Goal: Task Accomplishment & Management: Manage account settings

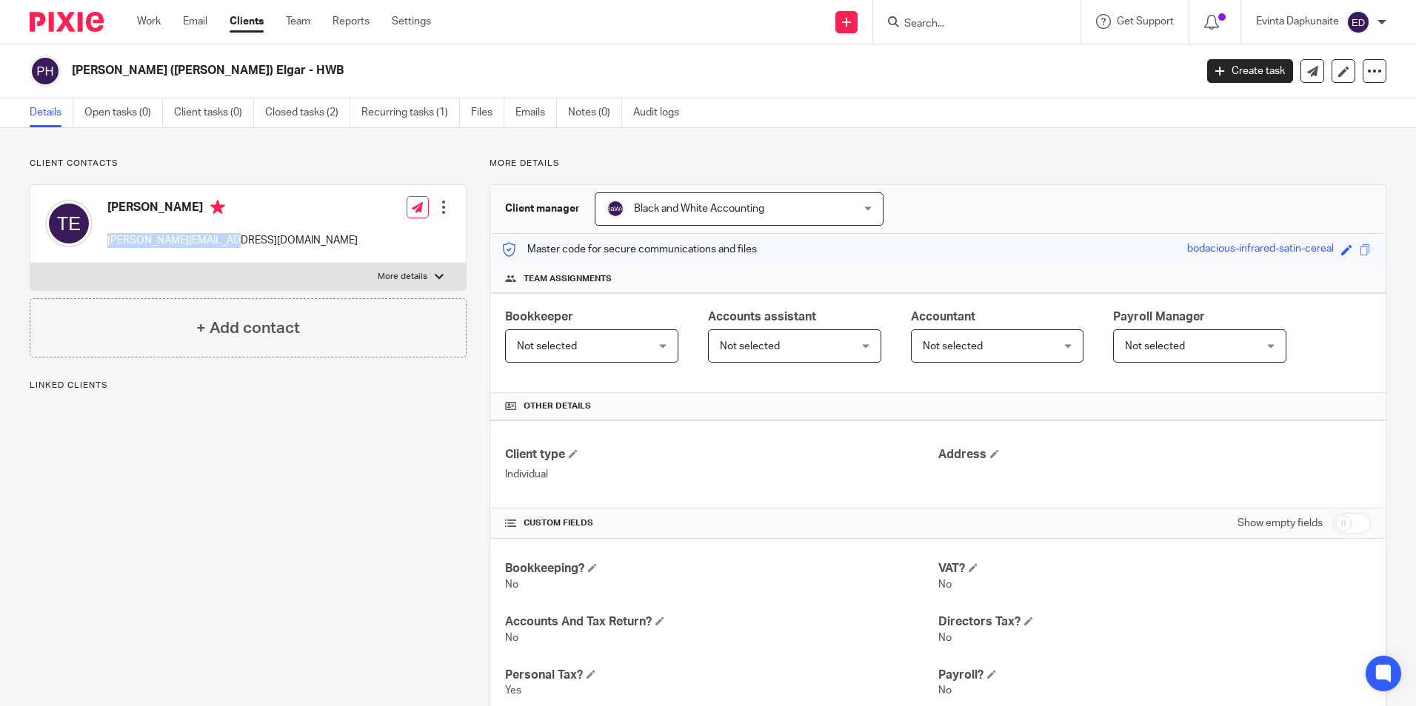
drag, startPoint x: 103, startPoint y: 244, endPoint x: 237, endPoint y: 242, distance: 134.0
click at [237, 242] on div "Trish Elgar trisha.elgar@gmail.com Edit contact Create client from contact Expo…" at bounding box center [247, 224] width 435 height 78
copy p "trisha.elgar@gmail.com"
click at [914, 16] on form at bounding box center [981, 22] width 158 height 19
click at [918, 24] on input "Search" at bounding box center [968, 24] width 133 height 13
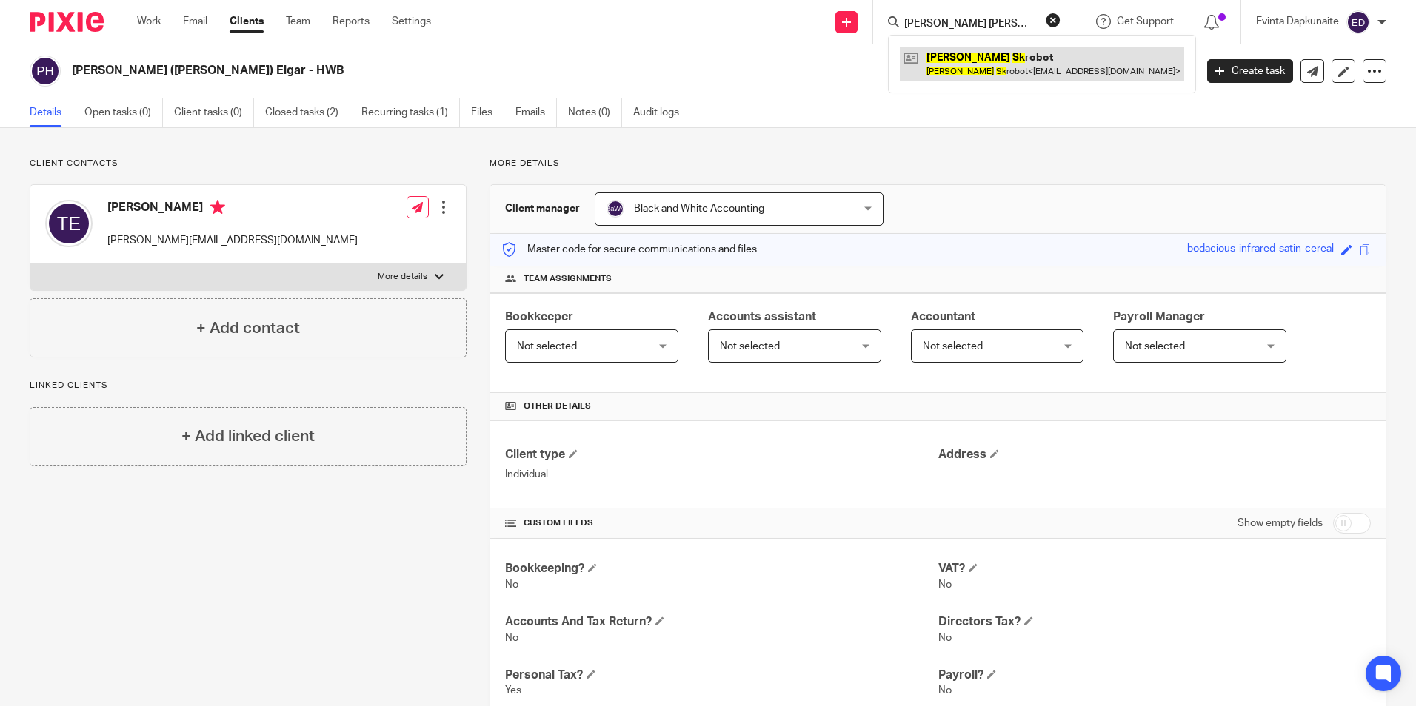
type input "anna sk"
click at [964, 55] on link at bounding box center [1042, 64] width 284 height 34
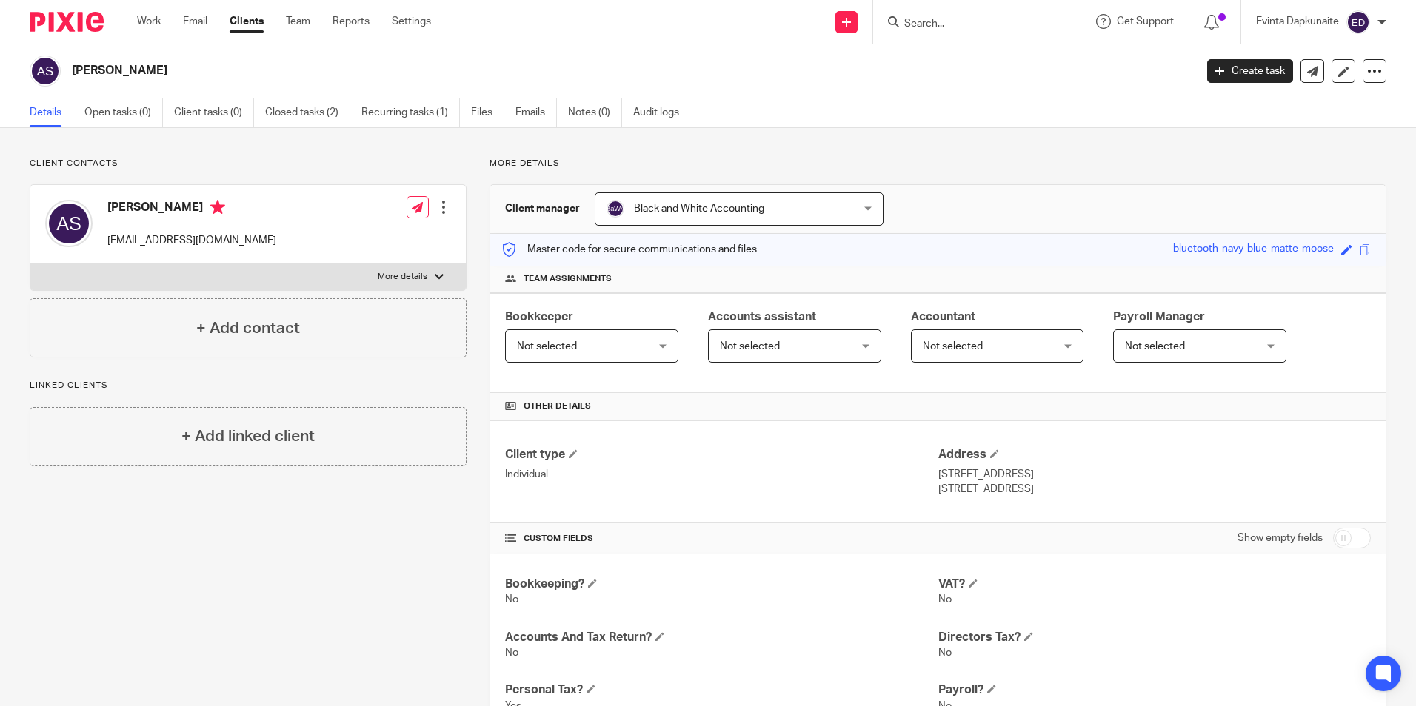
click at [110, 242] on p "elipsalaser@gmail.com" at bounding box center [191, 240] width 169 height 15
drag, startPoint x: 107, startPoint y: 242, endPoint x: 324, endPoint y: 242, distance: 216.9
click at [324, 242] on div "Anna Skrobot elipsalaser@gmail.com Edit contact Create client from contact Expo…" at bounding box center [247, 224] width 435 height 78
copy div "elipsalaser@gmail.com"
click at [971, 25] on input "Search" at bounding box center [968, 24] width 133 height 13
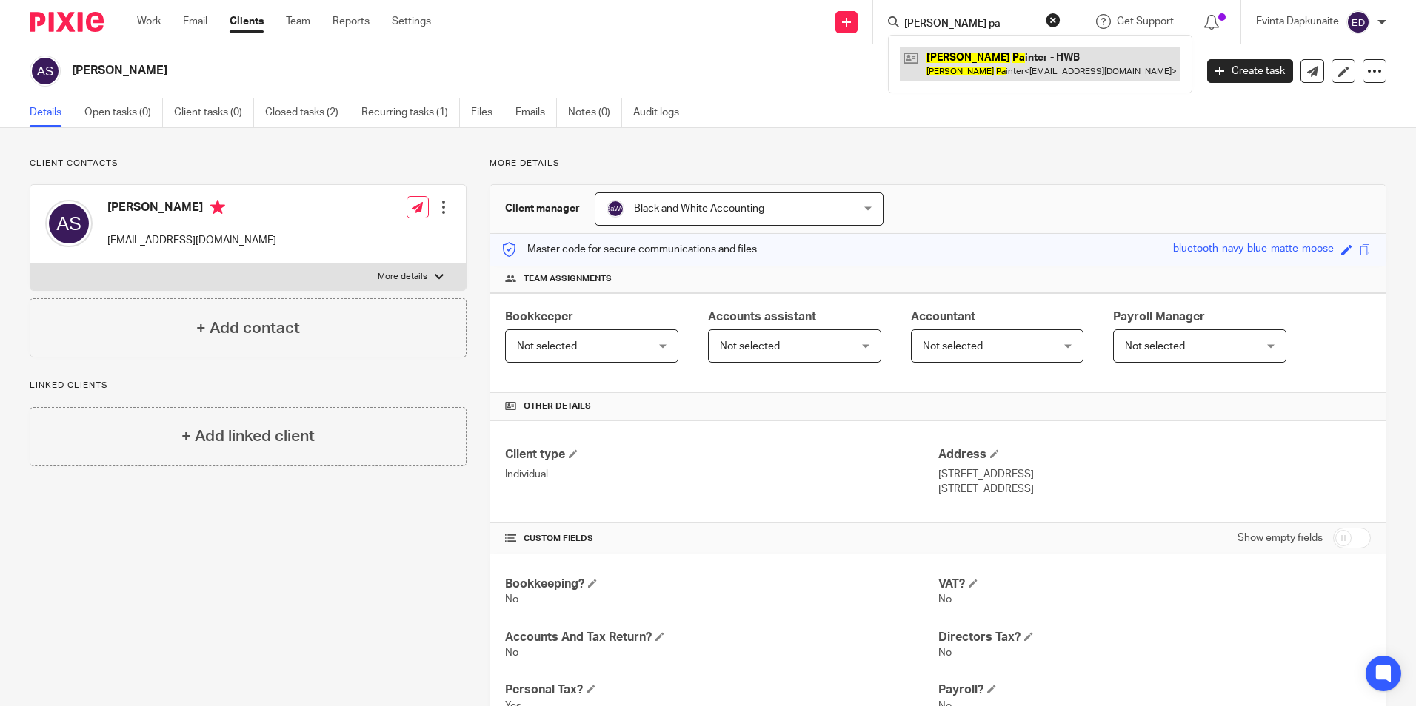
type input "lynda pa"
click at [981, 55] on link at bounding box center [1040, 64] width 281 height 34
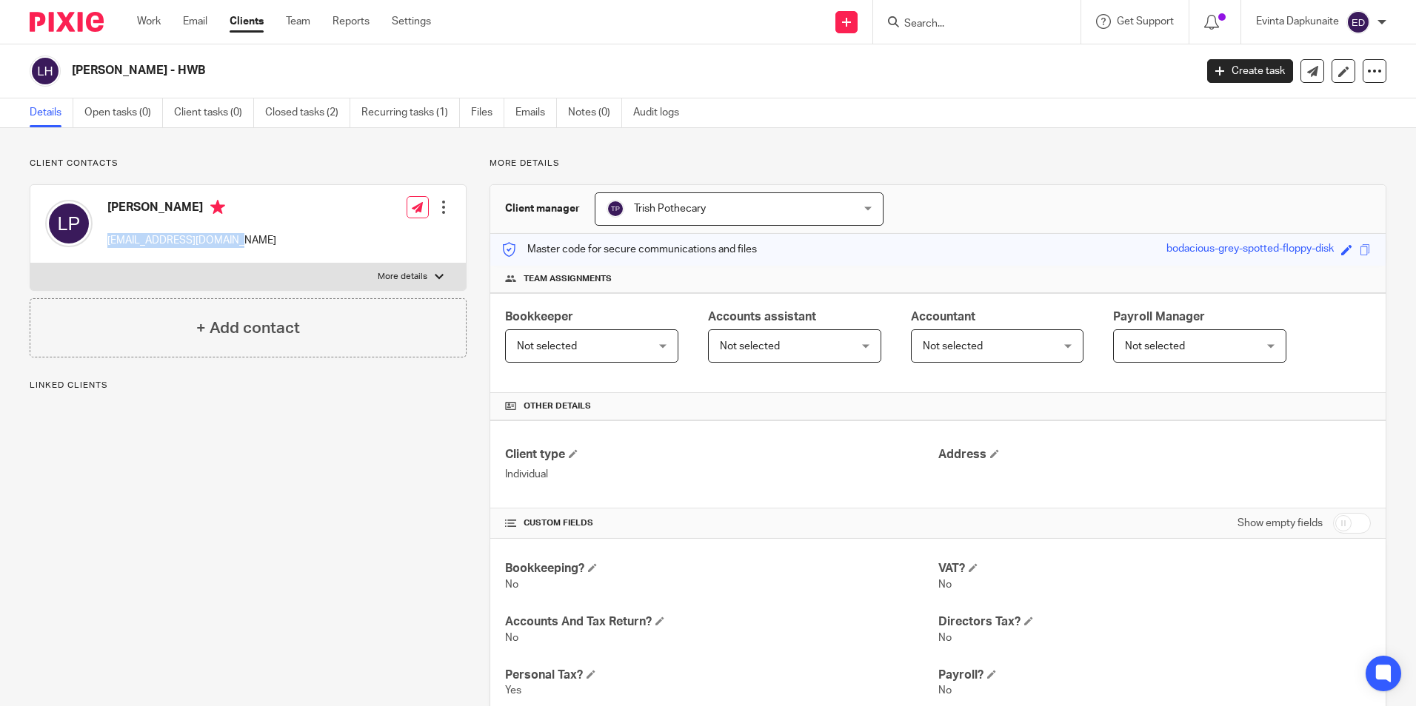
drag, startPoint x: 103, startPoint y: 240, endPoint x: 297, endPoint y: 240, distance: 194.0
click at [297, 240] on div "Lynda Painter lynneatgemini@gmail.com Edit contact Create client from contact E…" at bounding box center [247, 224] width 435 height 78
click at [940, 16] on form at bounding box center [981, 22] width 158 height 19
click at [937, 40] on div at bounding box center [976, 22] width 207 height 44
click at [948, 25] on input "Search" at bounding box center [968, 24] width 133 height 13
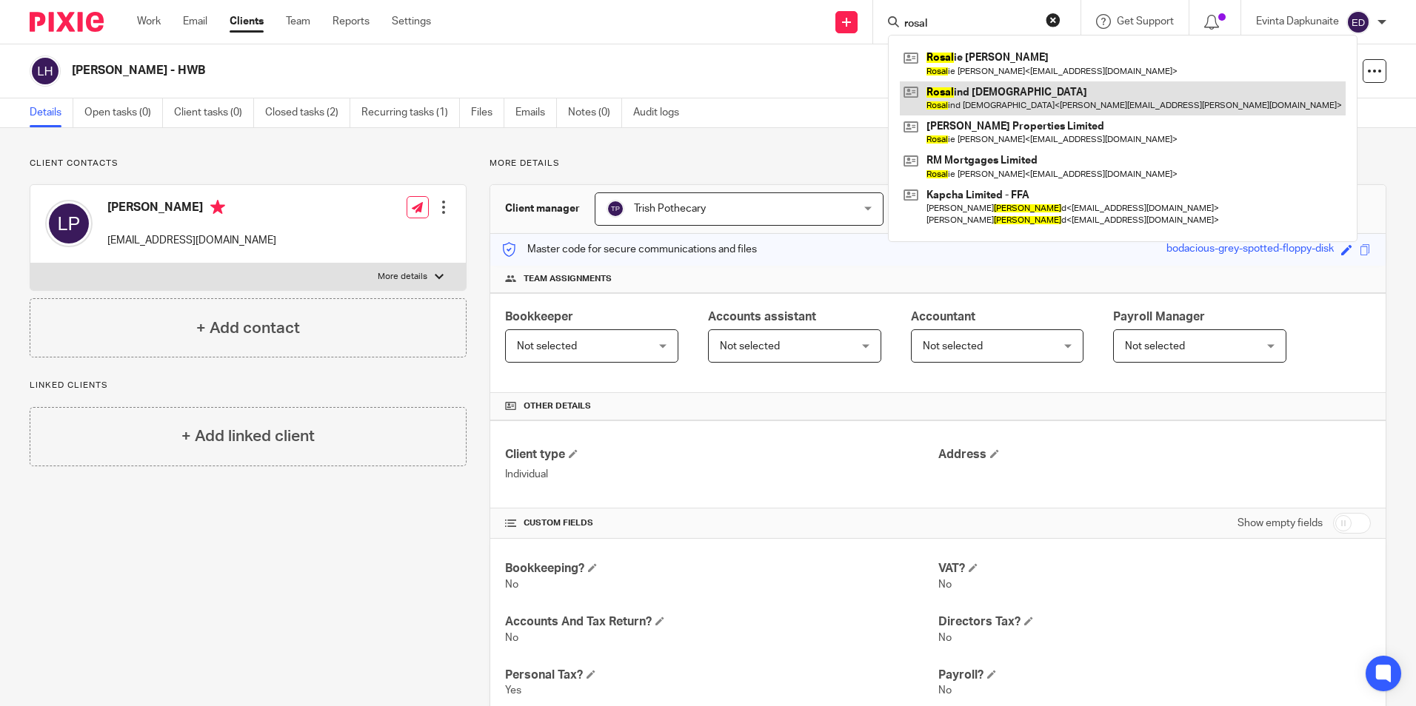
type input "rosal"
click at [951, 92] on link at bounding box center [1123, 98] width 446 height 34
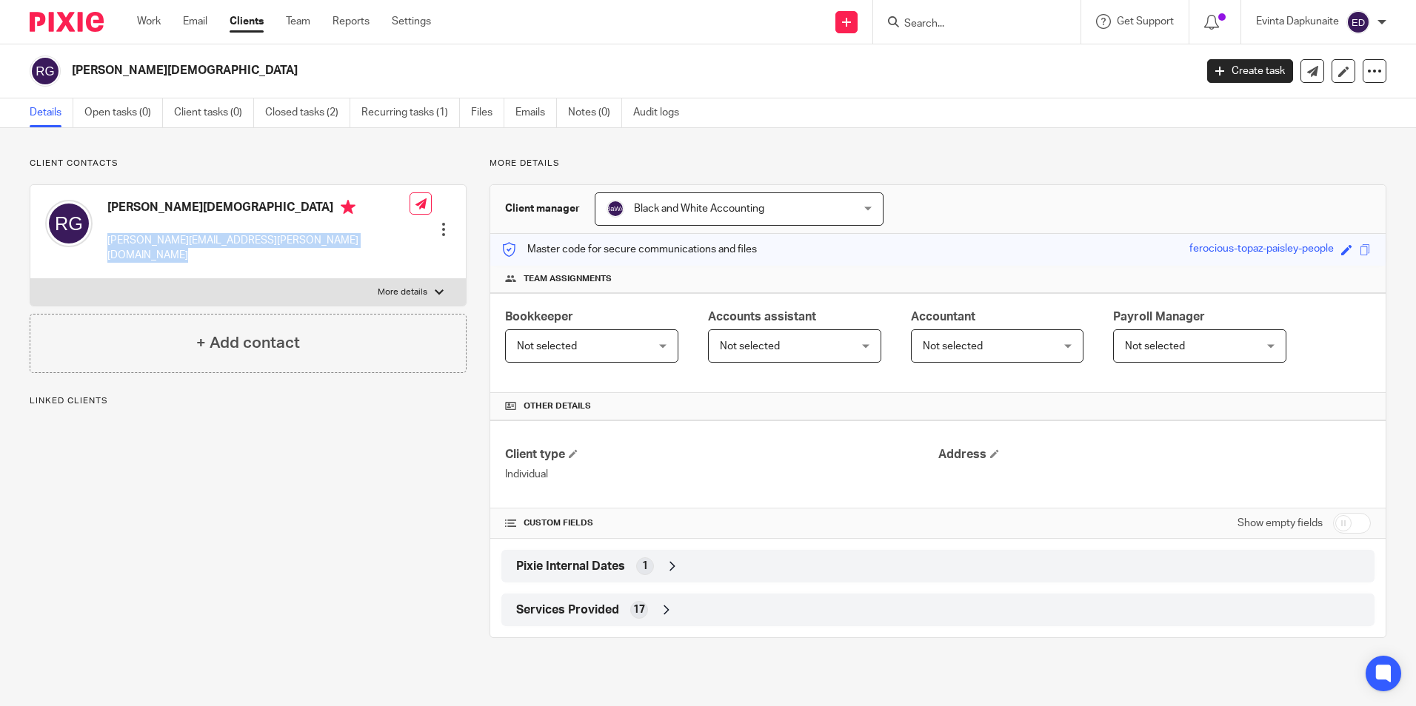
drag, startPoint x: 101, startPoint y: 236, endPoint x: 370, endPoint y: 239, distance: 269.5
click at [370, 239] on div "Rosalind Gott david.gott@peconsultant.co.uk Edit contact Create client from con…" at bounding box center [247, 232] width 435 height 94
copy div "david.gott@peconsultant.co.uk"
click at [949, 32] on div at bounding box center [976, 22] width 207 height 44
click at [959, 25] on input "Search" at bounding box center [968, 24] width 133 height 13
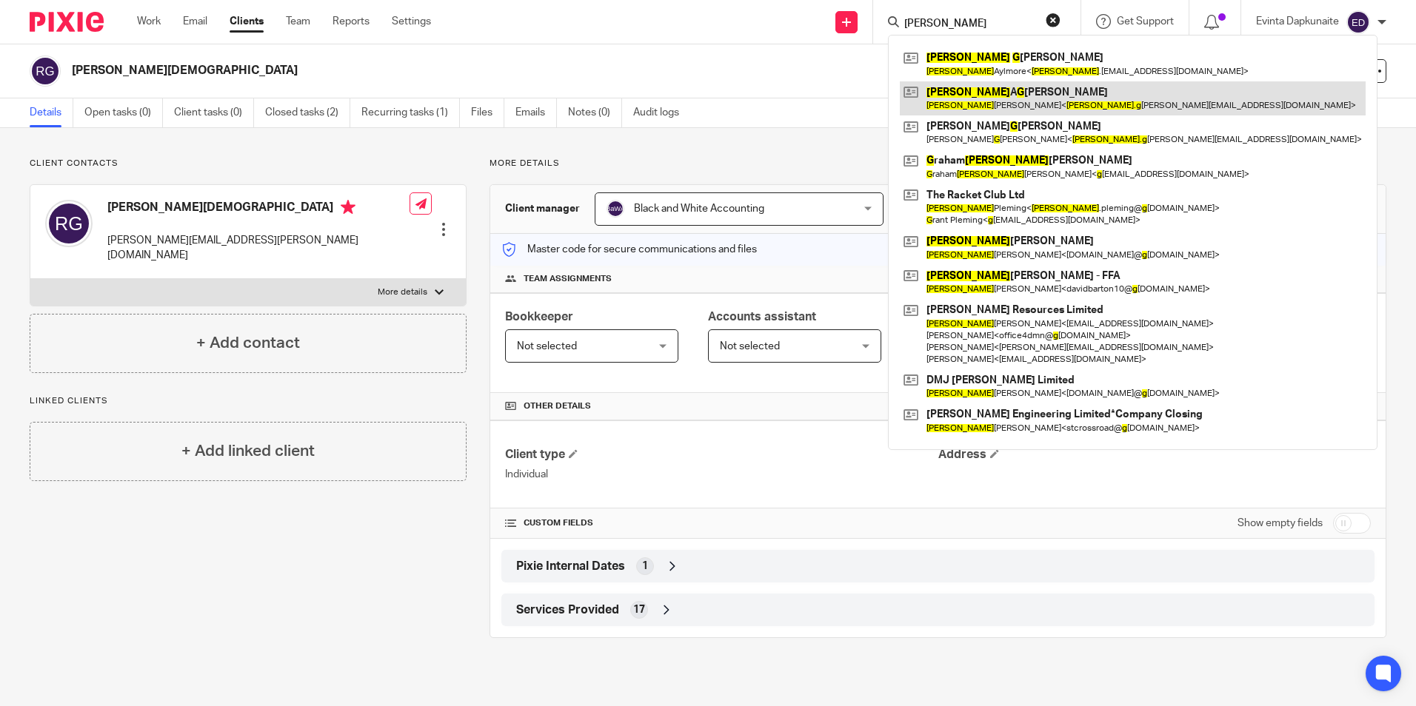
type input "david g"
click at [969, 87] on link at bounding box center [1133, 98] width 466 height 34
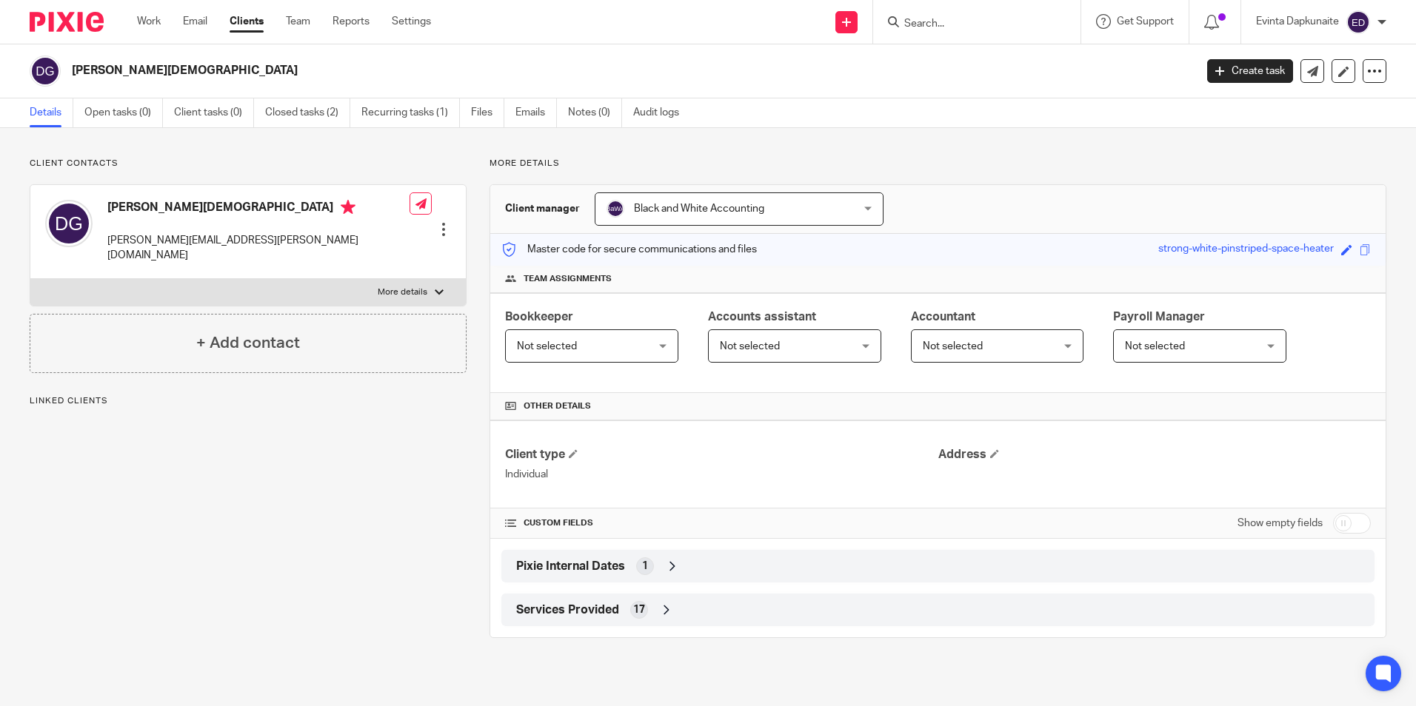
click at [110, 246] on p "[PERSON_NAME][EMAIL_ADDRESS][PERSON_NAME][DOMAIN_NAME]" at bounding box center [258, 248] width 302 height 30
drag, startPoint x: 107, startPoint y: 243, endPoint x: 287, endPoint y: 243, distance: 179.9
click at [287, 243] on div "[PERSON_NAME][DEMOGRAPHIC_DATA] [PERSON_NAME][EMAIL_ADDRESS][PERSON_NAME][DOMAI…" at bounding box center [247, 232] width 435 height 94
drag, startPoint x: 287, startPoint y: 243, endPoint x: 238, endPoint y: 245, distance: 48.9
copy p "[PERSON_NAME][EMAIL_ADDRESS][PERSON_NAME][DOMAIN_NAME]"
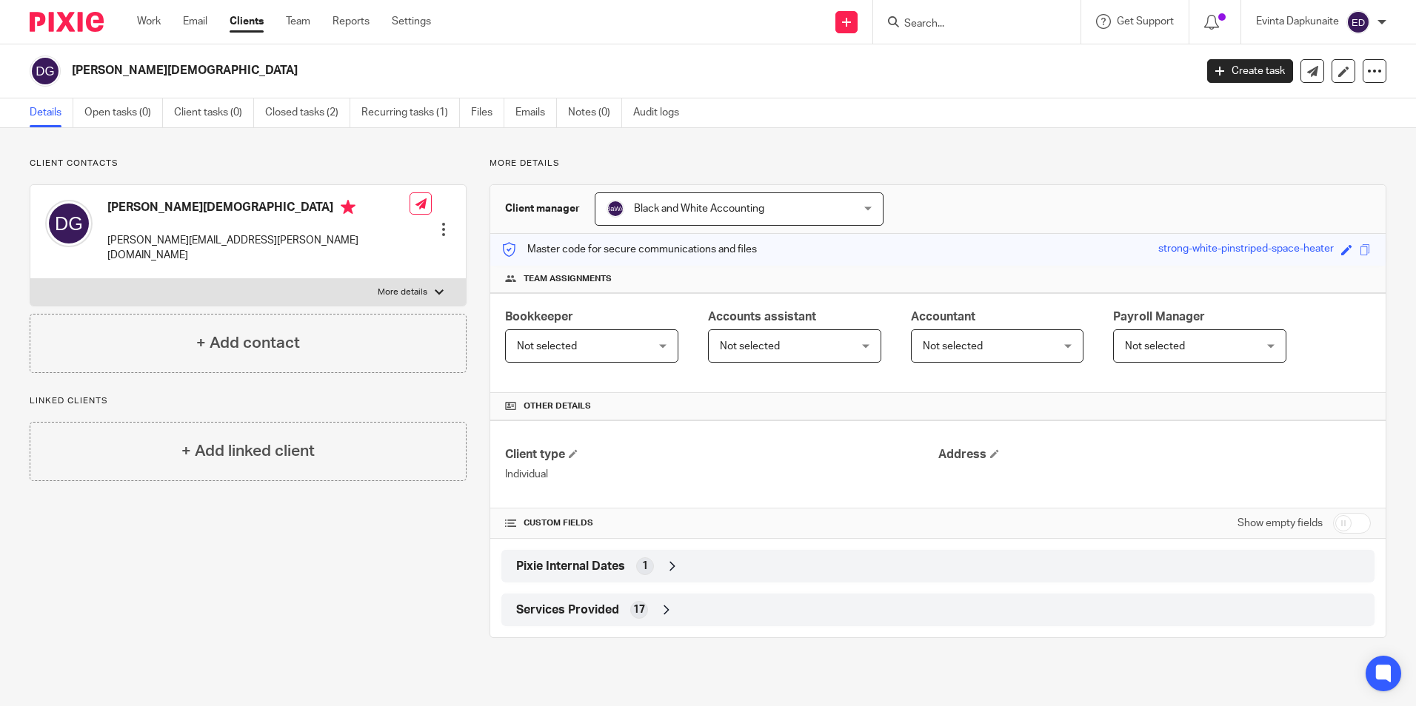
click at [946, 27] on input "Search" at bounding box center [968, 24] width 133 height 13
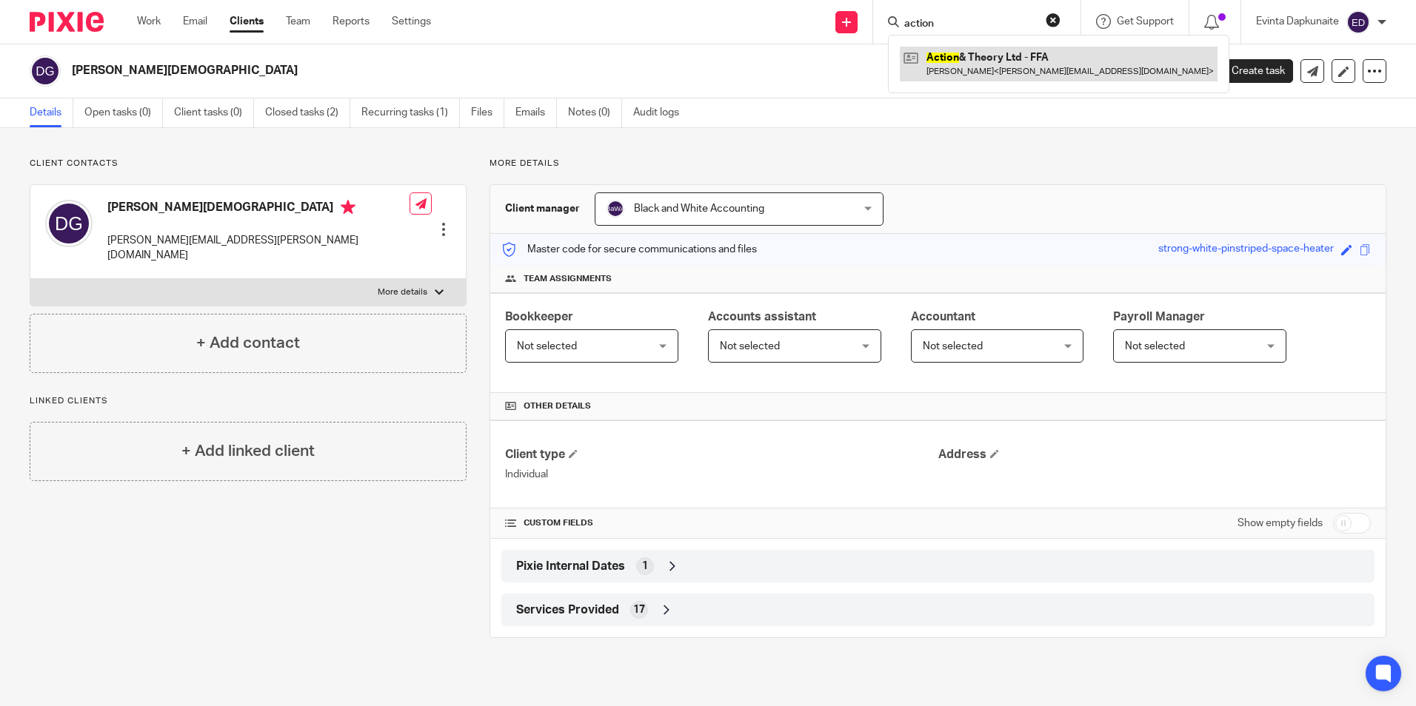
type input "action"
click at [1008, 58] on link at bounding box center [1059, 64] width 318 height 34
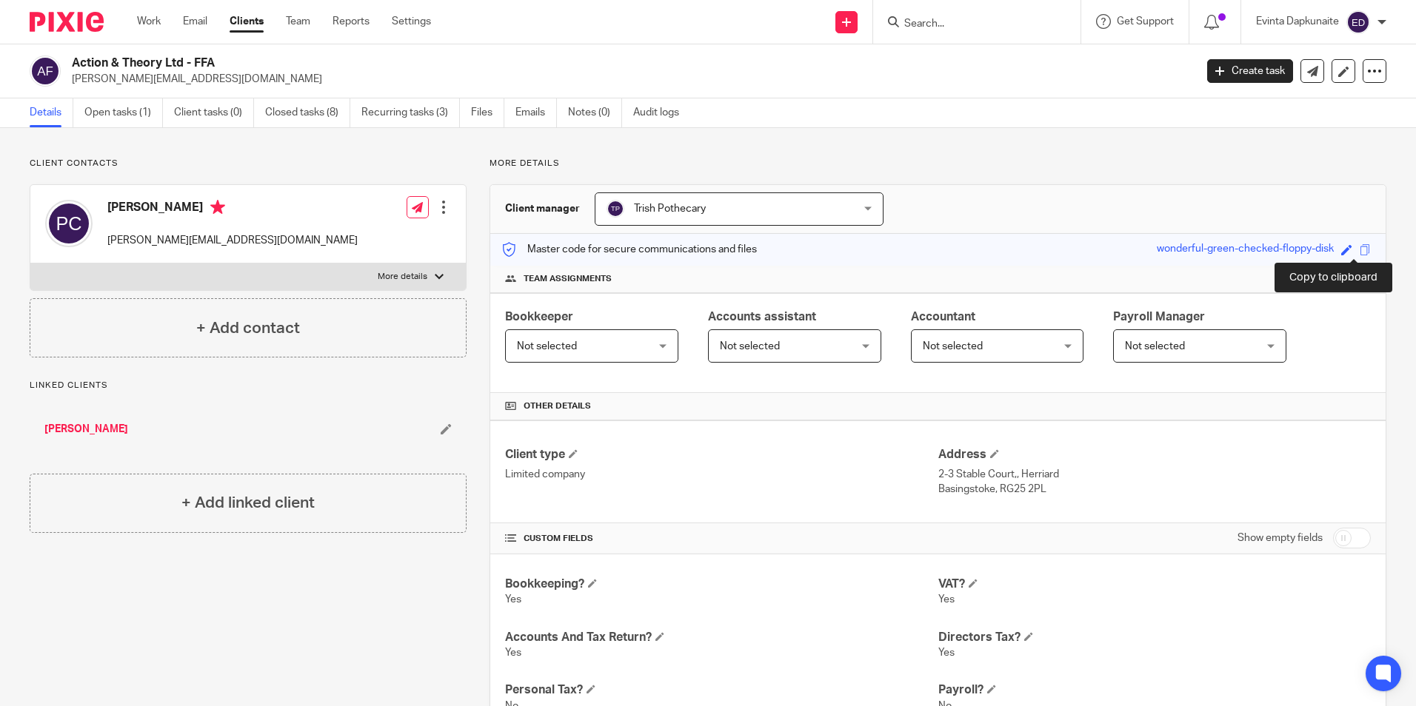
click at [1359, 255] on span at bounding box center [1364, 249] width 11 height 11
click at [124, 121] on link "Open tasks (1)" at bounding box center [123, 112] width 78 height 29
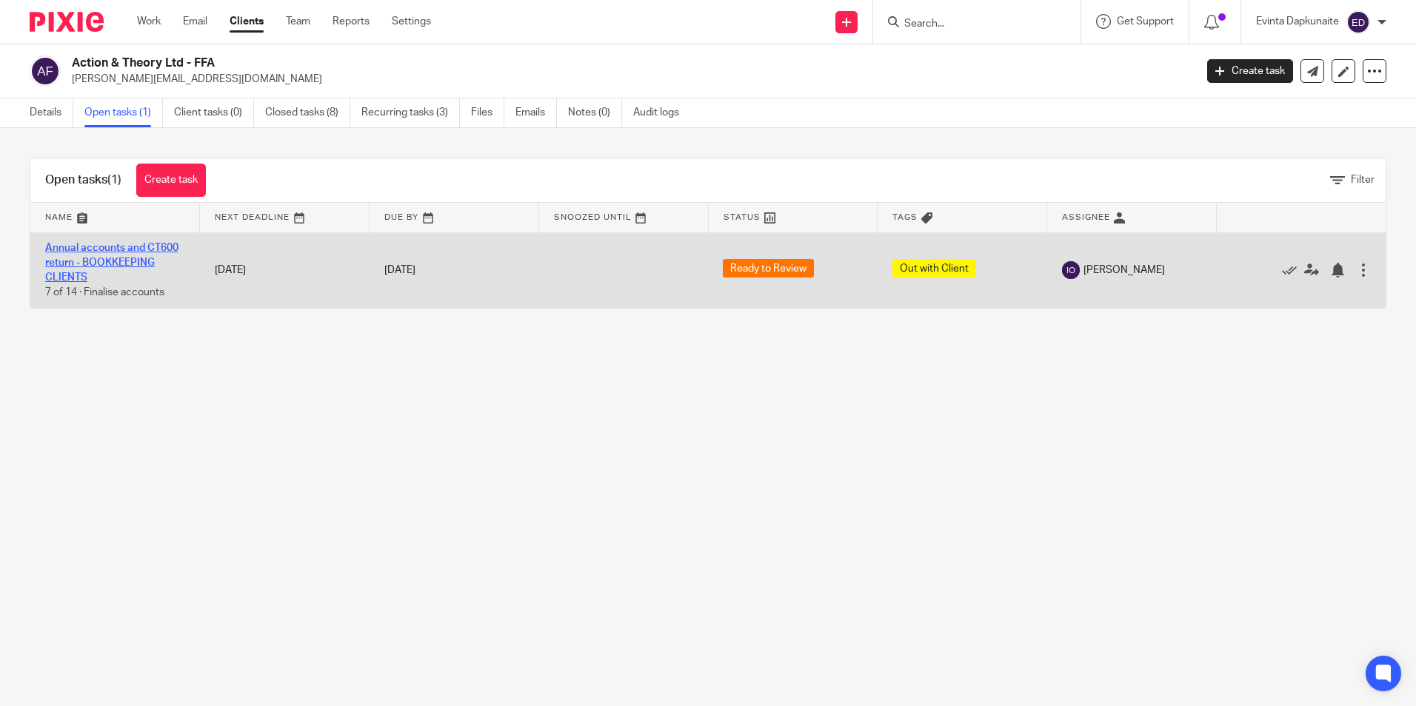
click at [138, 263] on link "Annual accounts and CT600 return - BOOKKEEPING CLIENTS" at bounding box center [111, 263] width 133 height 41
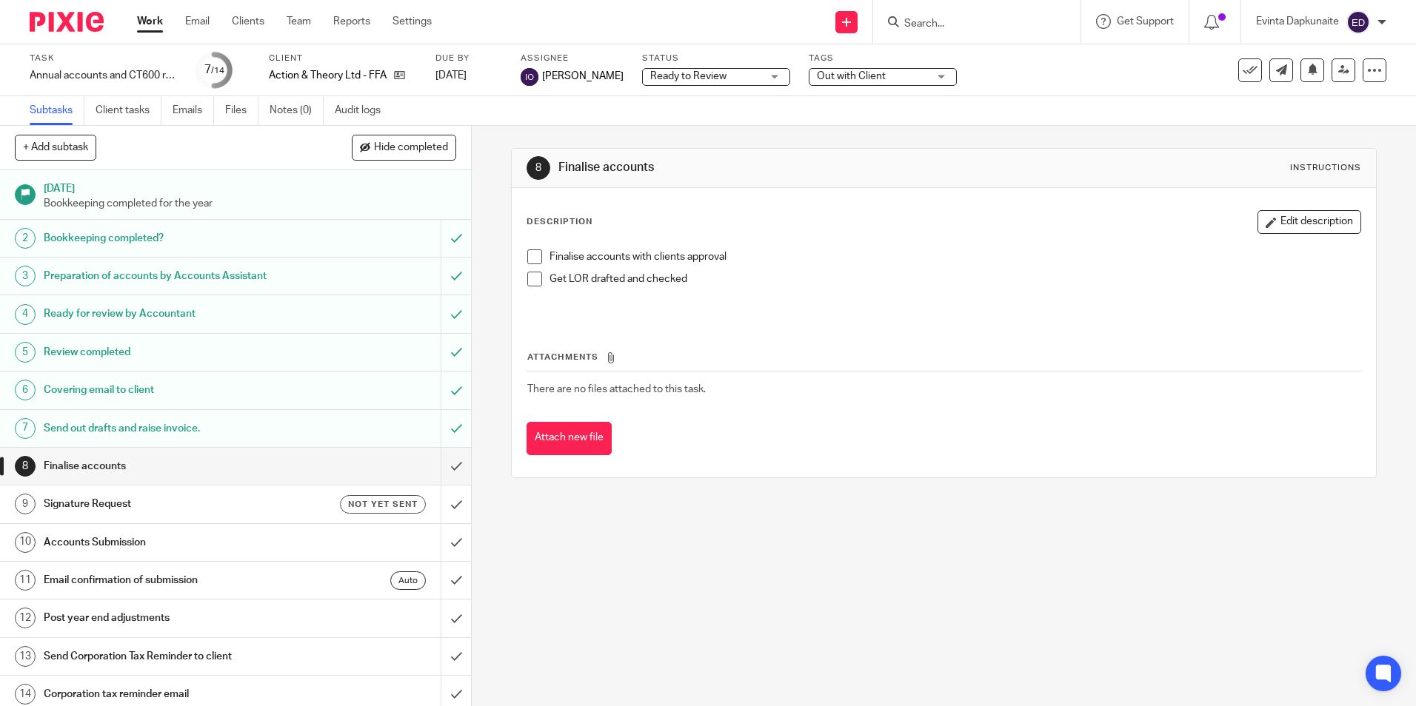
click at [527, 263] on span at bounding box center [534, 256] width 15 height 15
click at [529, 271] on li "Finalise accounts with clients approval" at bounding box center [943, 260] width 832 height 22
click at [528, 279] on span at bounding box center [534, 279] width 15 height 15
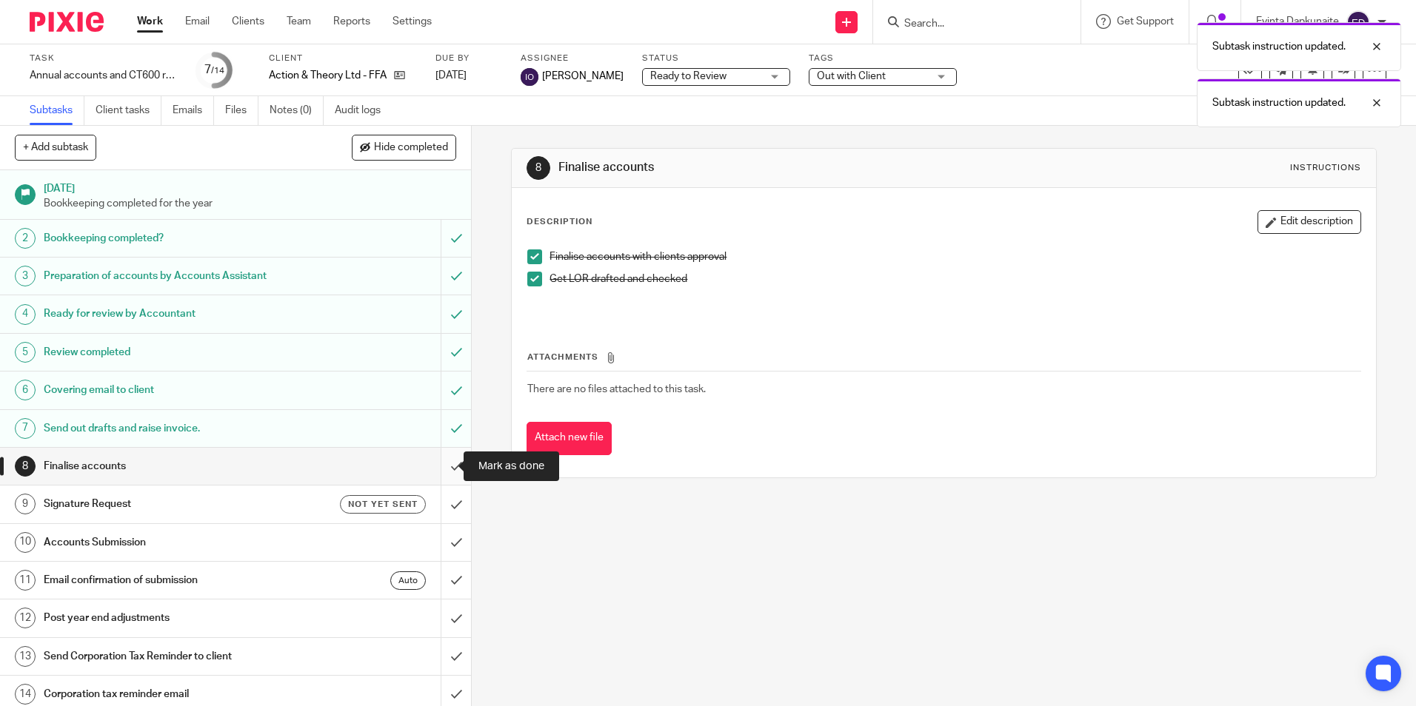
click at [442, 457] on input "submit" at bounding box center [235, 466] width 471 height 37
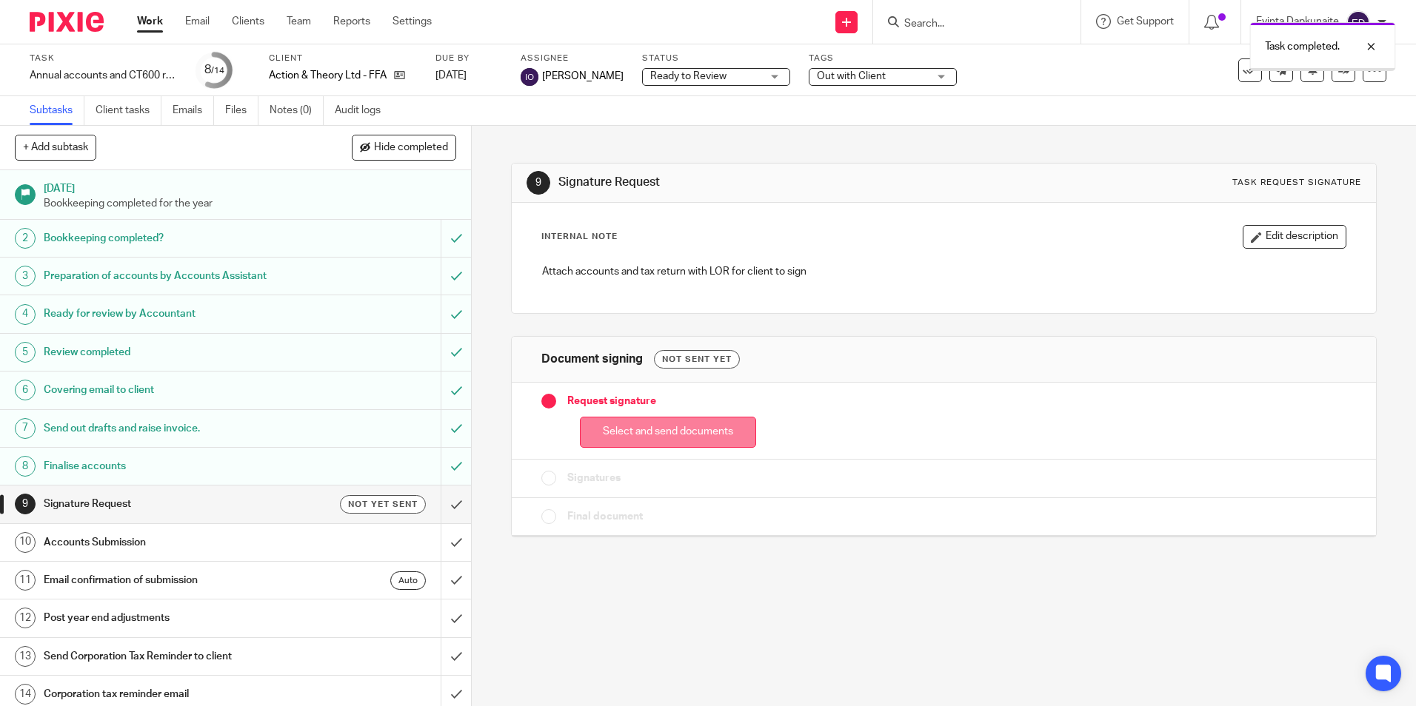
click at [612, 424] on button "Select and send documents" at bounding box center [668, 433] width 176 height 32
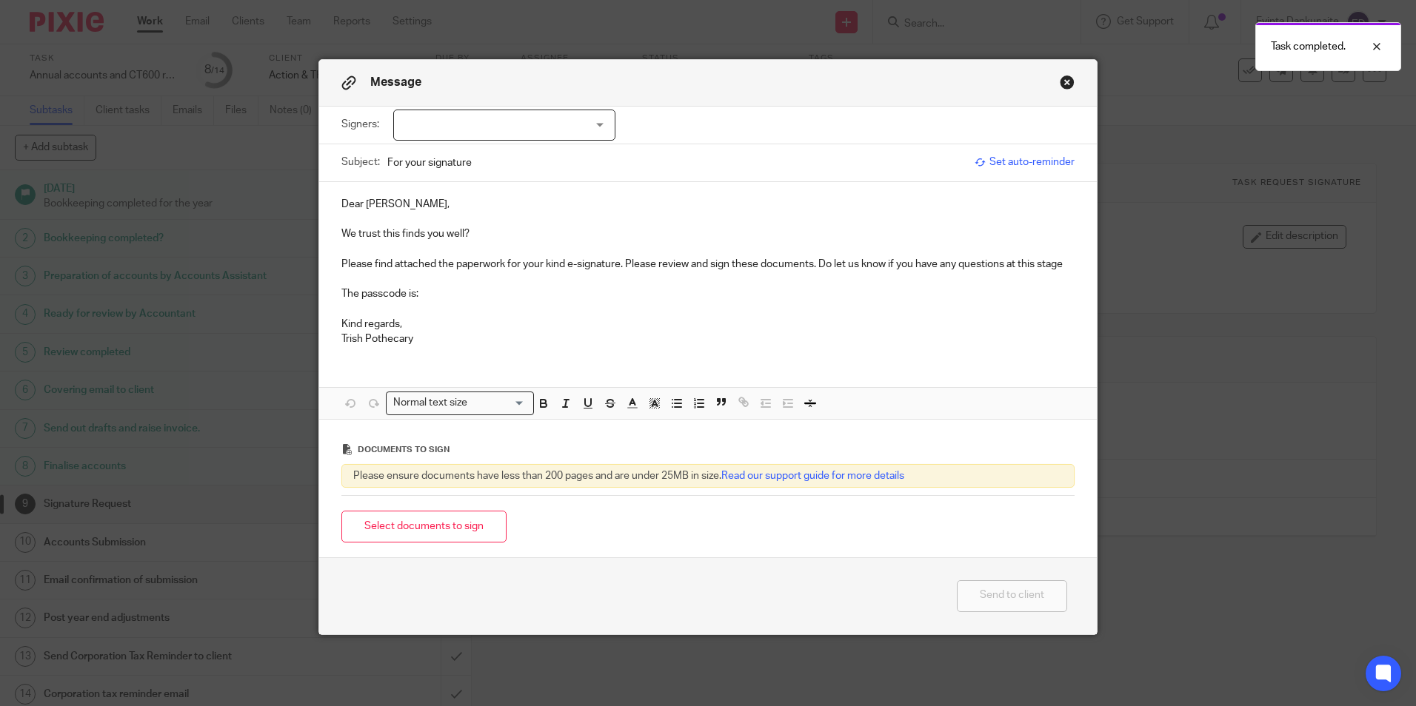
click at [564, 138] on div at bounding box center [504, 125] width 222 height 31
click at [542, 154] on li "[PERSON_NAME]" at bounding box center [499, 156] width 221 height 30
checkbox input "true"
click at [504, 225] on p at bounding box center [707, 219] width 733 height 15
click at [518, 231] on p "We trust this finds you well?" at bounding box center [707, 234] width 733 height 15
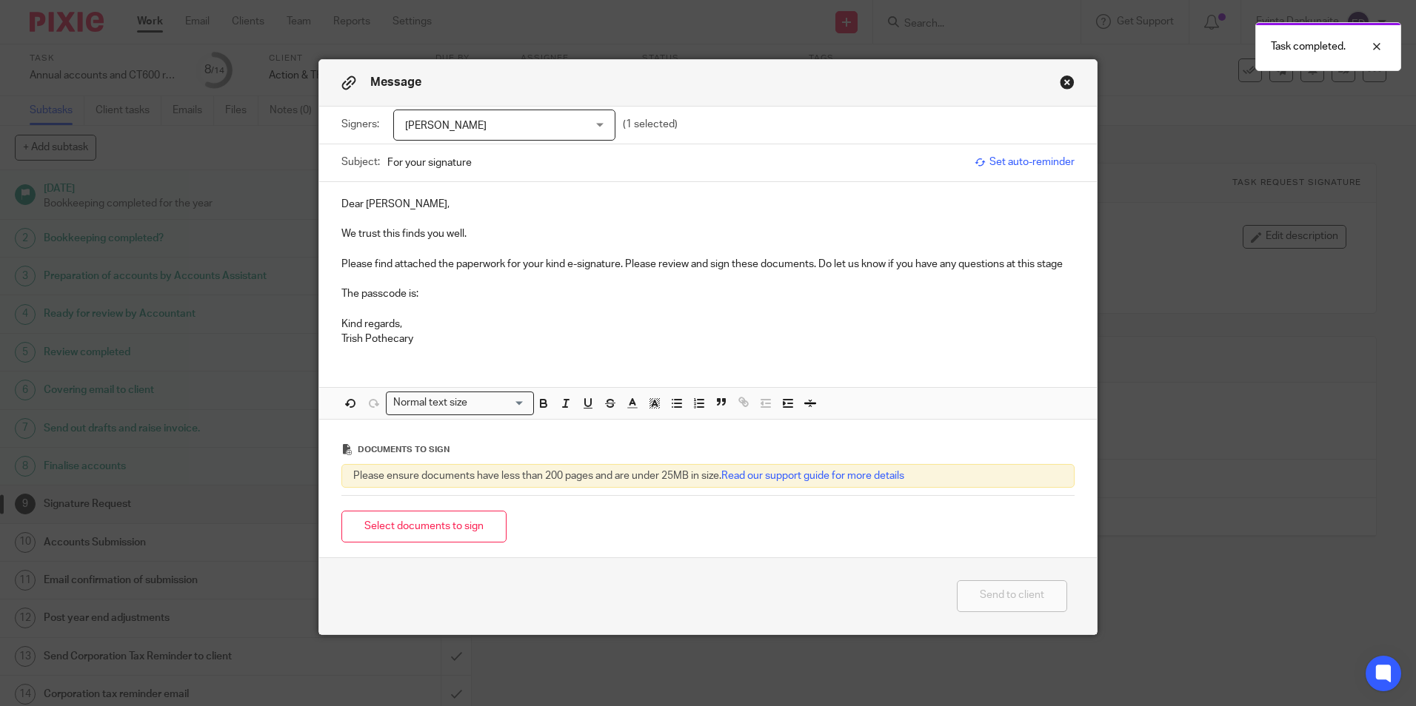
click at [610, 269] on p "Please find attached the paperwork for your kind e-signature. Please review and…" at bounding box center [707, 264] width 733 height 15
click at [613, 267] on p "Please find attached the paperwork for your kind e-signature. Please review and…" at bounding box center [707, 264] width 733 height 15
click at [1068, 264] on p "Please find attached the paperwork for your kind e-signature. Please review and…" at bounding box center [707, 264] width 733 height 15
click at [501, 292] on p "The passcode is:" at bounding box center [707, 294] width 733 height 15
click at [483, 249] on p at bounding box center [707, 248] width 733 height 15
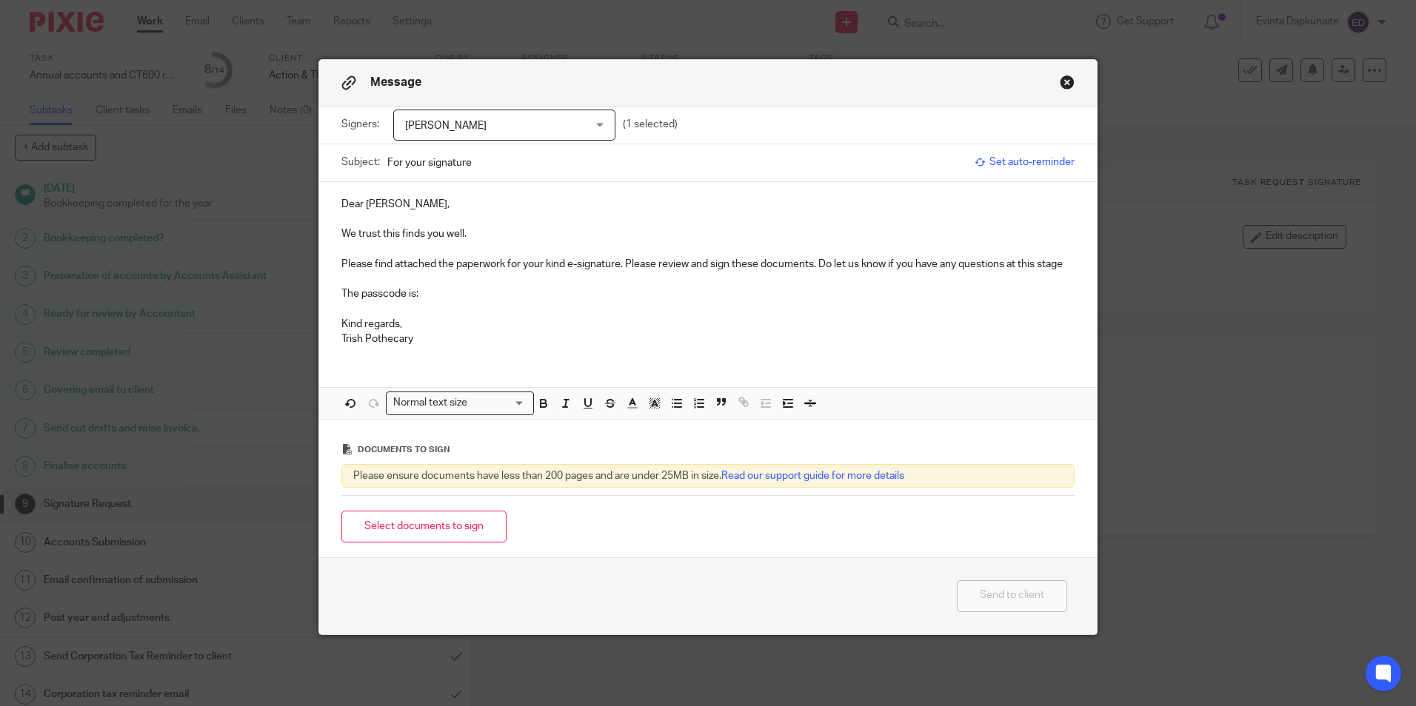
click at [500, 235] on p "We trust this finds you well." at bounding box center [707, 234] width 733 height 15
click at [621, 264] on p "Please find attached the paperwork for your kind e-signature. Please review and…" at bounding box center [707, 264] width 733 height 15
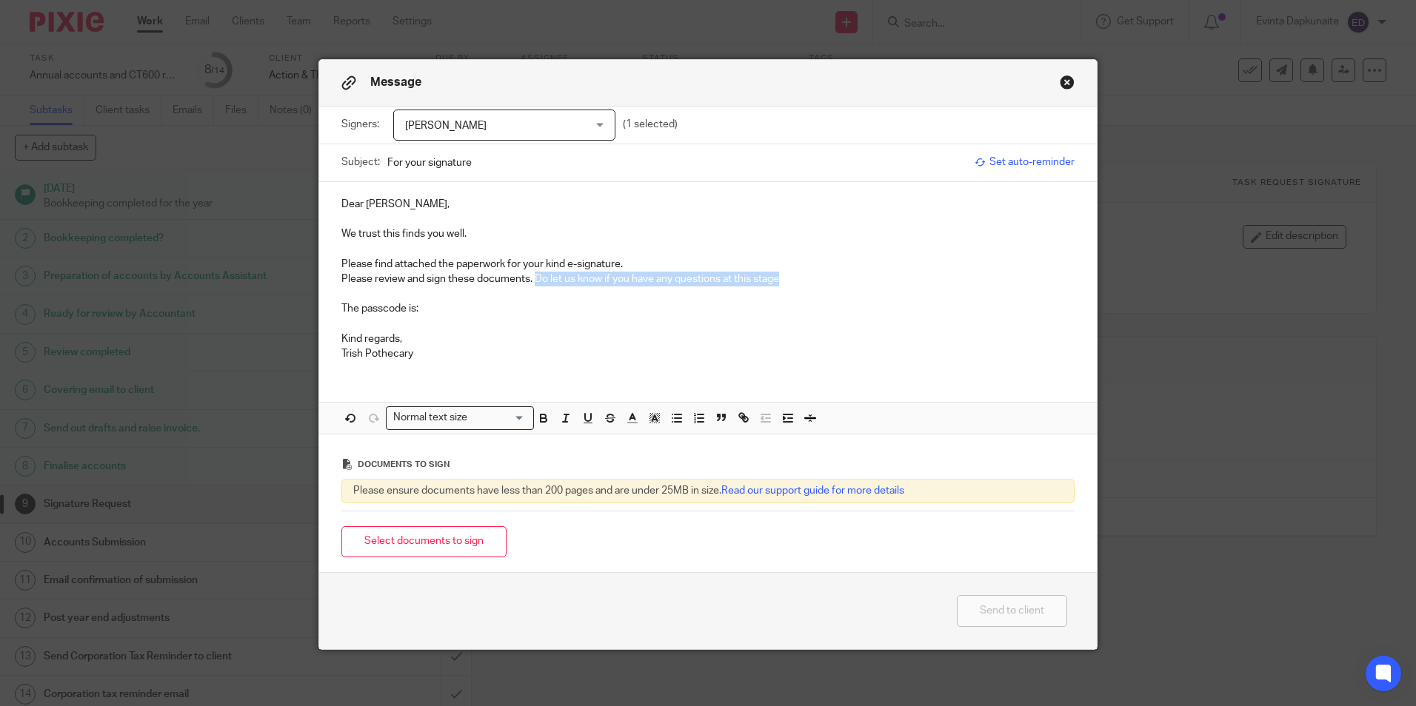
drag, startPoint x: 531, startPoint y: 279, endPoint x: 798, endPoint y: 274, distance: 267.3
click at [798, 274] on p "Please review and sign these documents. Do let us know if you have any question…" at bounding box center [707, 279] width 733 height 15
click at [798, 276] on p "Please review and sign these documents. Do let us know if you have any question…" at bounding box center [707, 279] width 733 height 15
click at [532, 278] on p "Please review and sign these documents. Do let us know if you have any question…" at bounding box center [707, 279] width 733 height 15
click at [480, 309] on p "The passcode is:" at bounding box center [707, 308] width 733 height 15
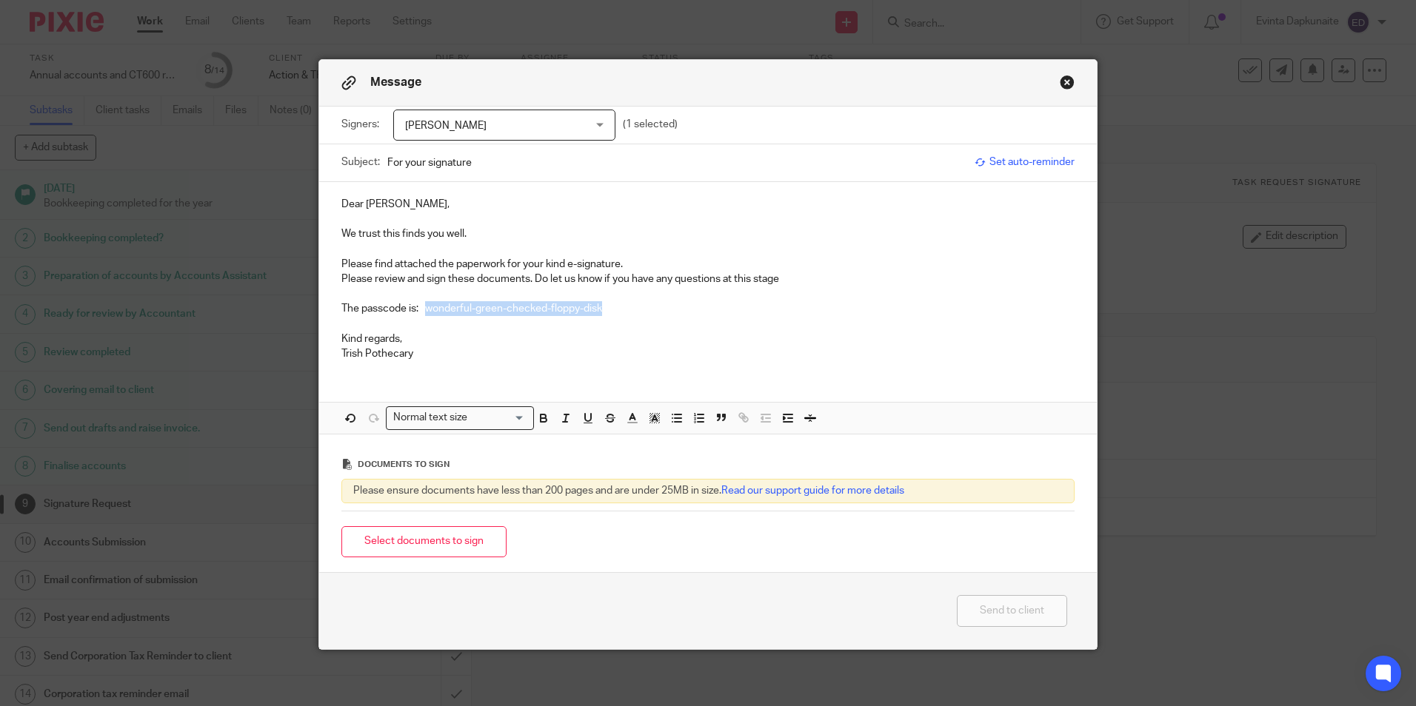
drag, startPoint x: 423, startPoint y: 309, endPoint x: 728, endPoint y: 312, distance: 305.0
click at [734, 308] on p "The passcode is: wonderful-green-checked-floppy-disk" at bounding box center [707, 308] width 733 height 15
click at [543, 422] on icon "button" at bounding box center [543, 418] width 13 height 13
click at [648, 423] on icon "button" at bounding box center [654, 418] width 13 height 13
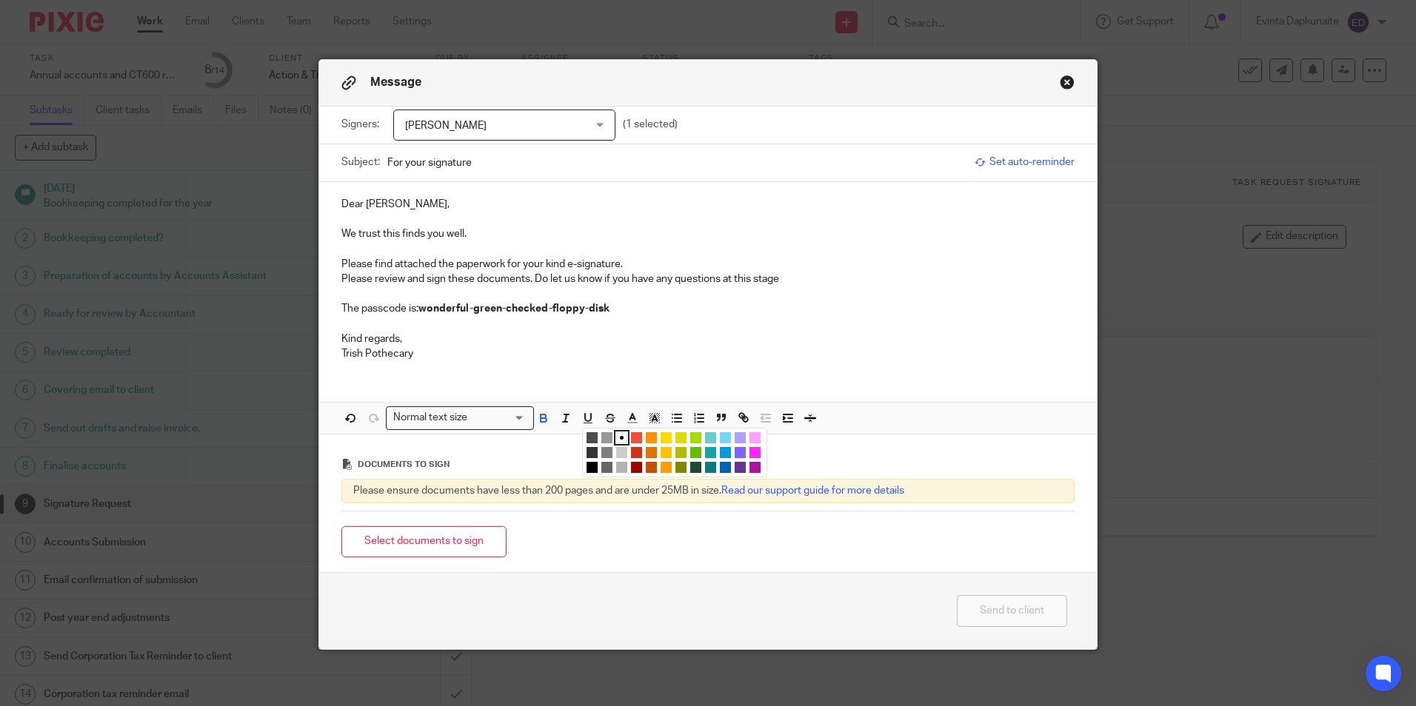
click at [661, 438] on li "color:#FCDC00" at bounding box center [665, 437] width 11 height 11
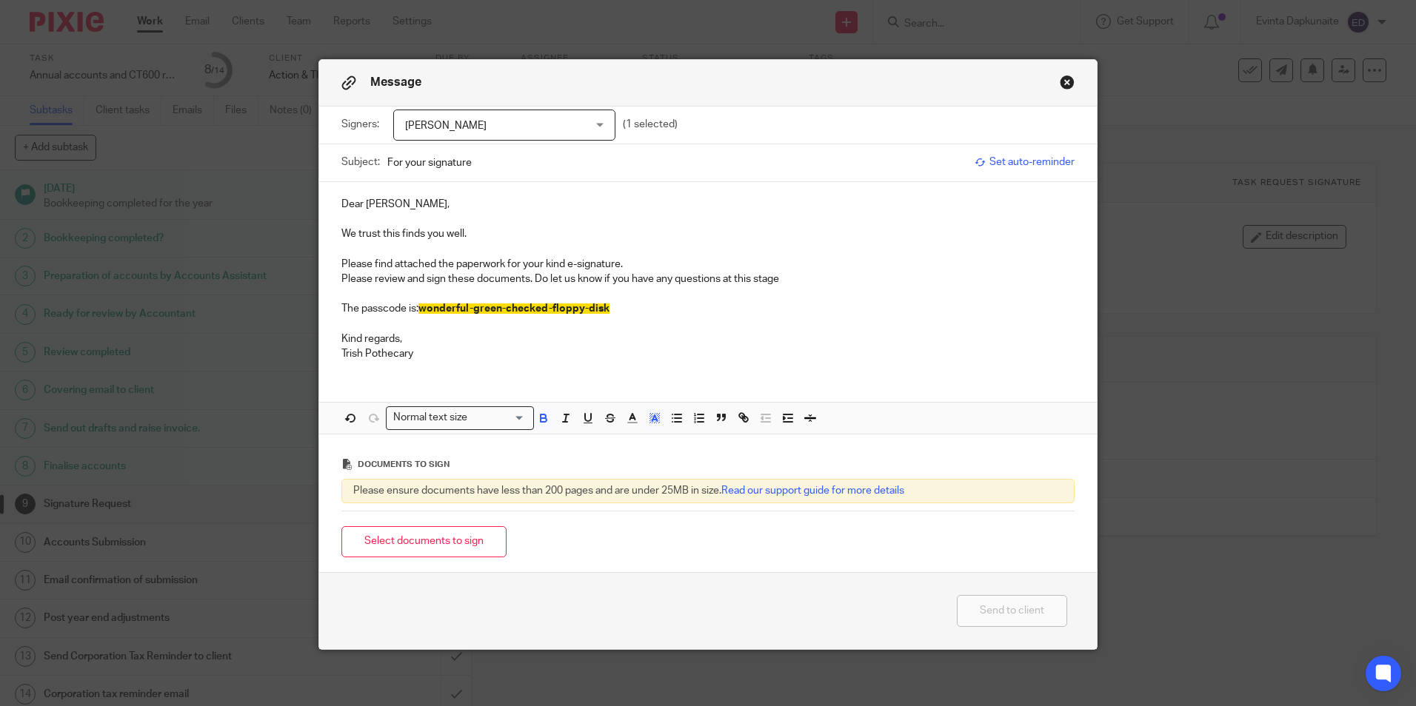
click at [695, 309] on p "The passcode is: wonderful-green-checked-floppy-disk" at bounding box center [707, 308] width 733 height 15
click at [532, 278] on p "Please review and sign these documents. Do let us know if you have any question…" at bounding box center [707, 279] width 733 height 15
drag, startPoint x: 530, startPoint y: 278, endPoint x: 860, endPoint y: 278, distance: 329.5
click at [860, 278] on p "Please review and sign these documents. Do let us know if you have any question…" at bounding box center [707, 279] width 733 height 15
click at [634, 329] on p at bounding box center [707, 324] width 733 height 15
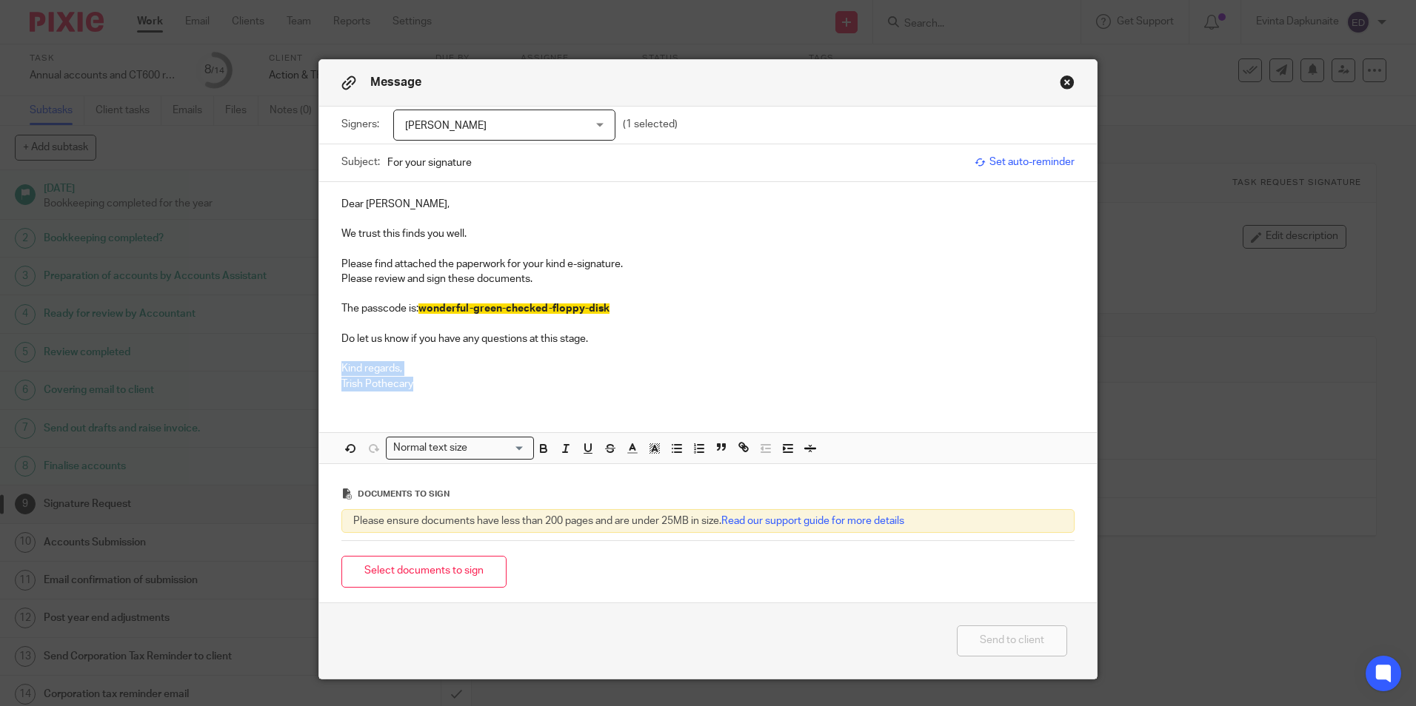
drag, startPoint x: 434, startPoint y: 384, endPoint x: 326, endPoint y: 374, distance: 108.5
click at [326, 374] on div "Dear Phillip, We trust this finds you well. Please find attached the paperwork …" at bounding box center [707, 292] width 777 height 221
click at [409, 389] on p "Trish Pothecary" at bounding box center [707, 384] width 733 height 15
drag, startPoint x: 415, startPoint y: 386, endPoint x: 318, endPoint y: 386, distance: 97.0
click at [319, 386] on div "Dear Phillip, We trust this finds you well. Please find attached the paperwork …" at bounding box center [707, 292] width 777 height 221
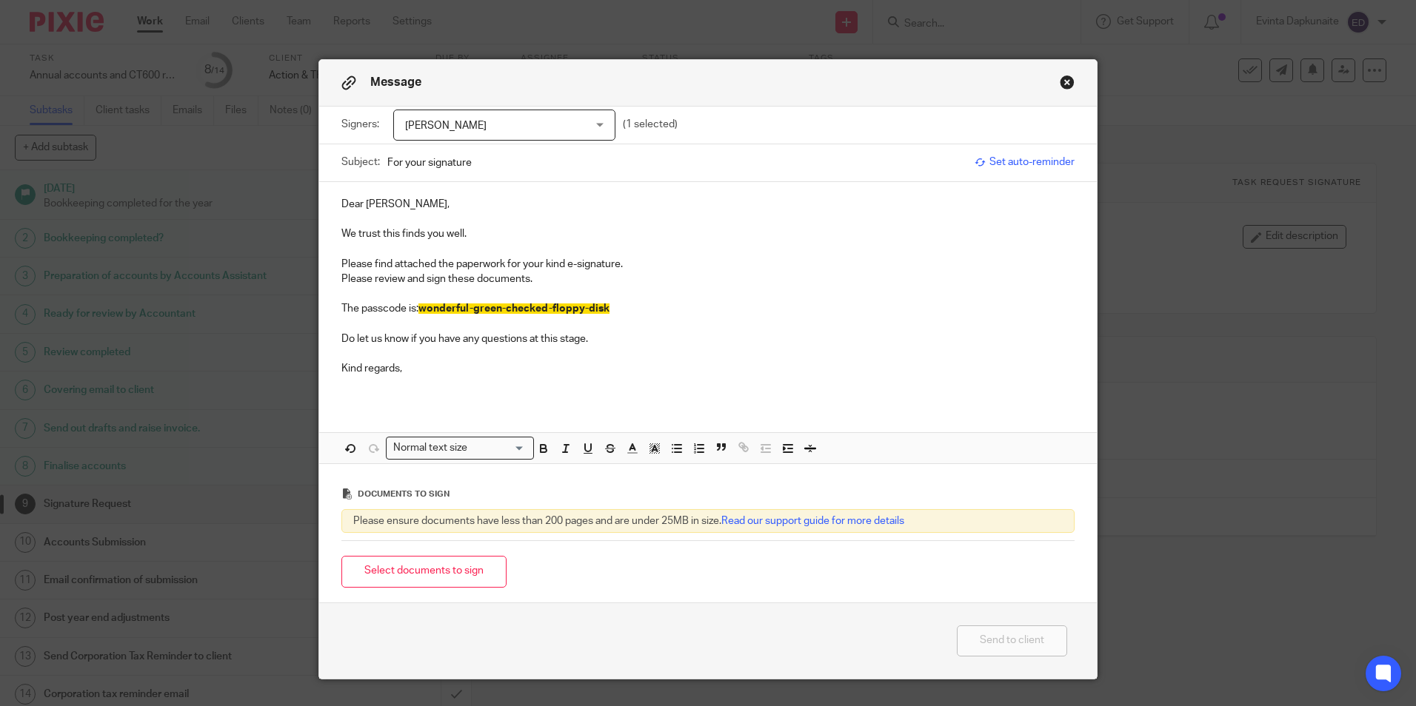
click at [341, 278] on p "Please review and sign these documents." at bounding box center [707, 279] width 733 height 15
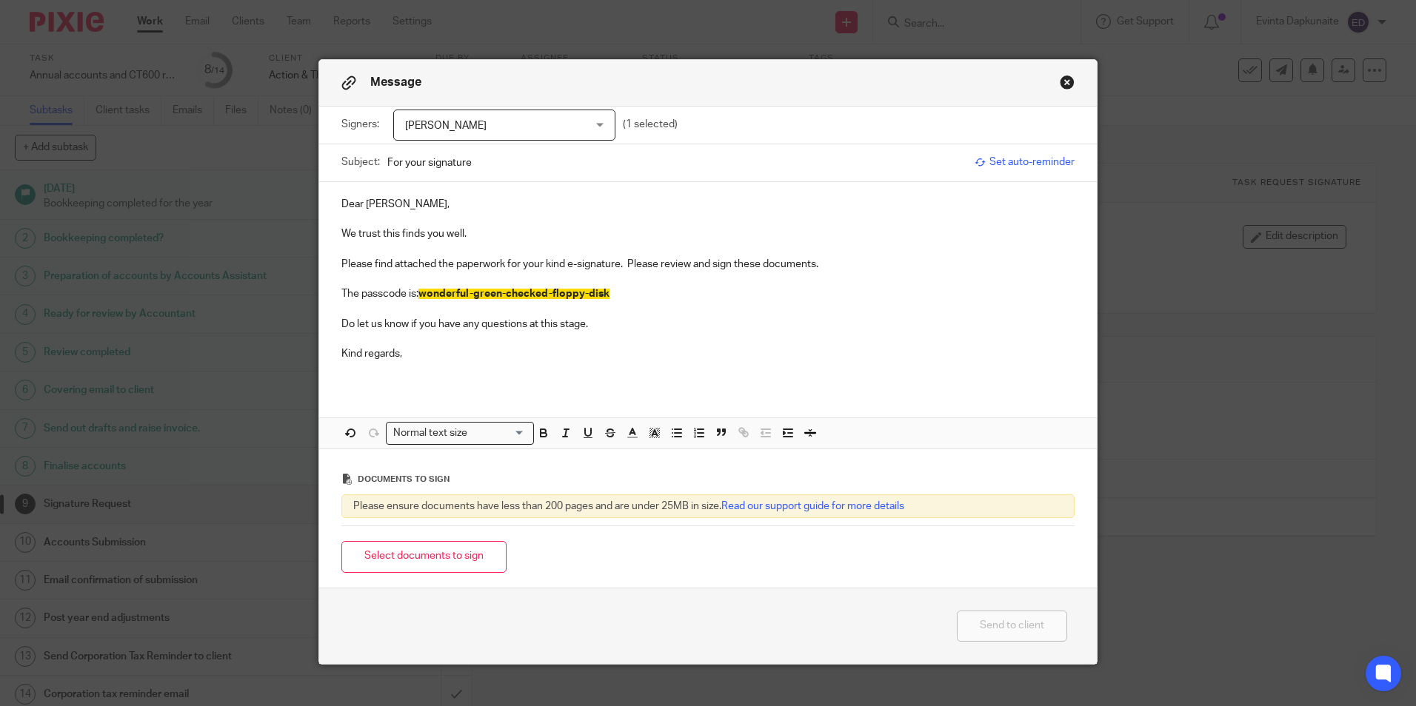
click at [370, 293] on p "The passcode is: wonderful-green-checked-floppy-disk" at bounding box center [707, 294] width 733 height 15
click at [628, 312] on p at bounding box center [707, 308] width 733 height 15
click at [477, 323] on p "Do let us know if you have any questions at this stage." at bounding box center [707, 324] width 733 height 15
click at [549, 349] on p "Kind regards," at bounding box center [707, 353] width 733 height 15
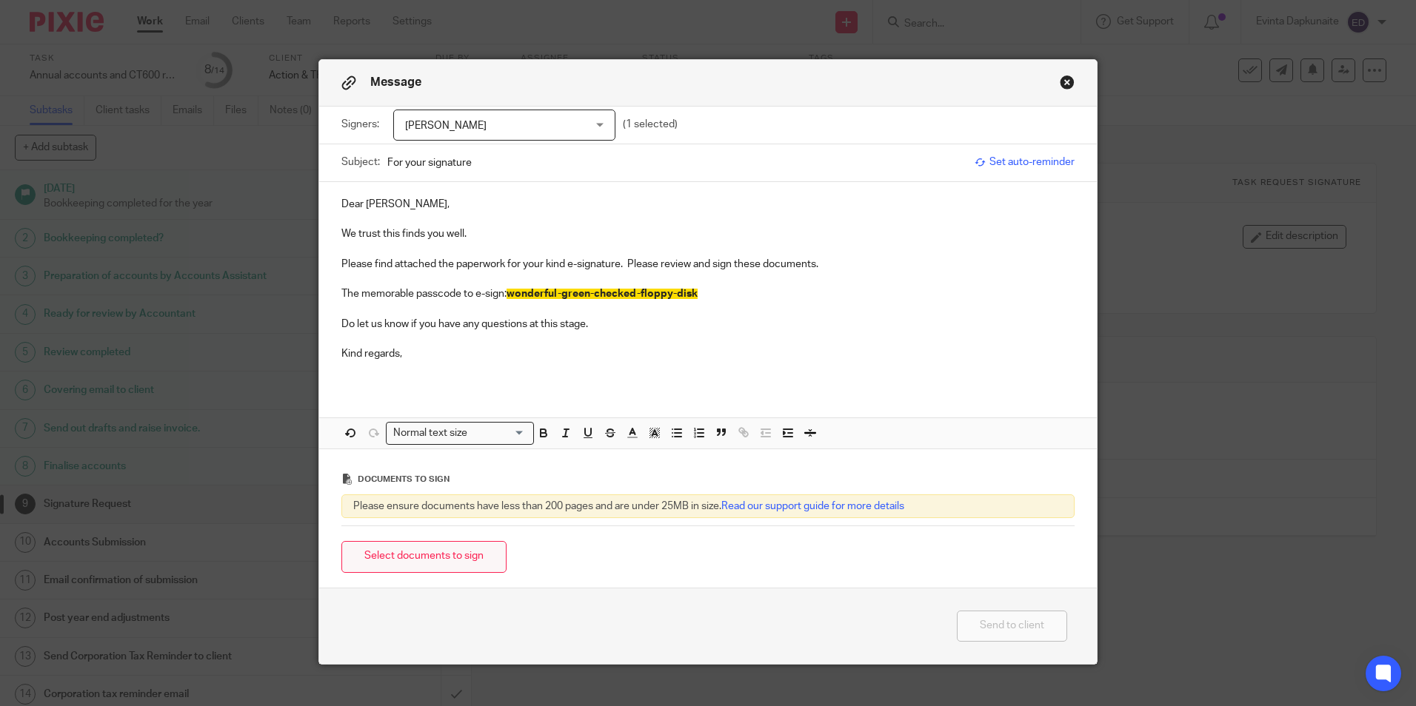
click at [418, 548] on button "Select documents to sign" at bounding box center [423, 557] width 165 height 32
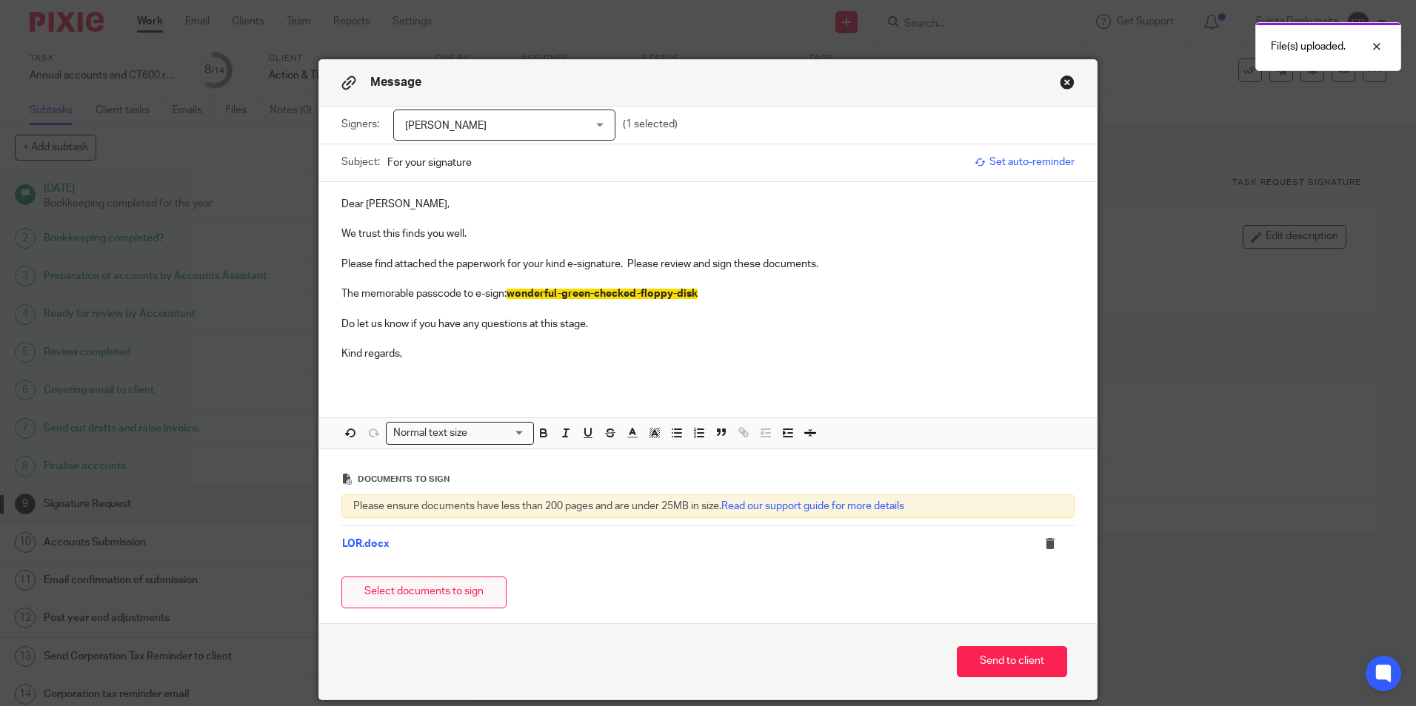
click at [420, 583] on button "Select documents to sign" at bounding box center [423, 593] width 165 height 32
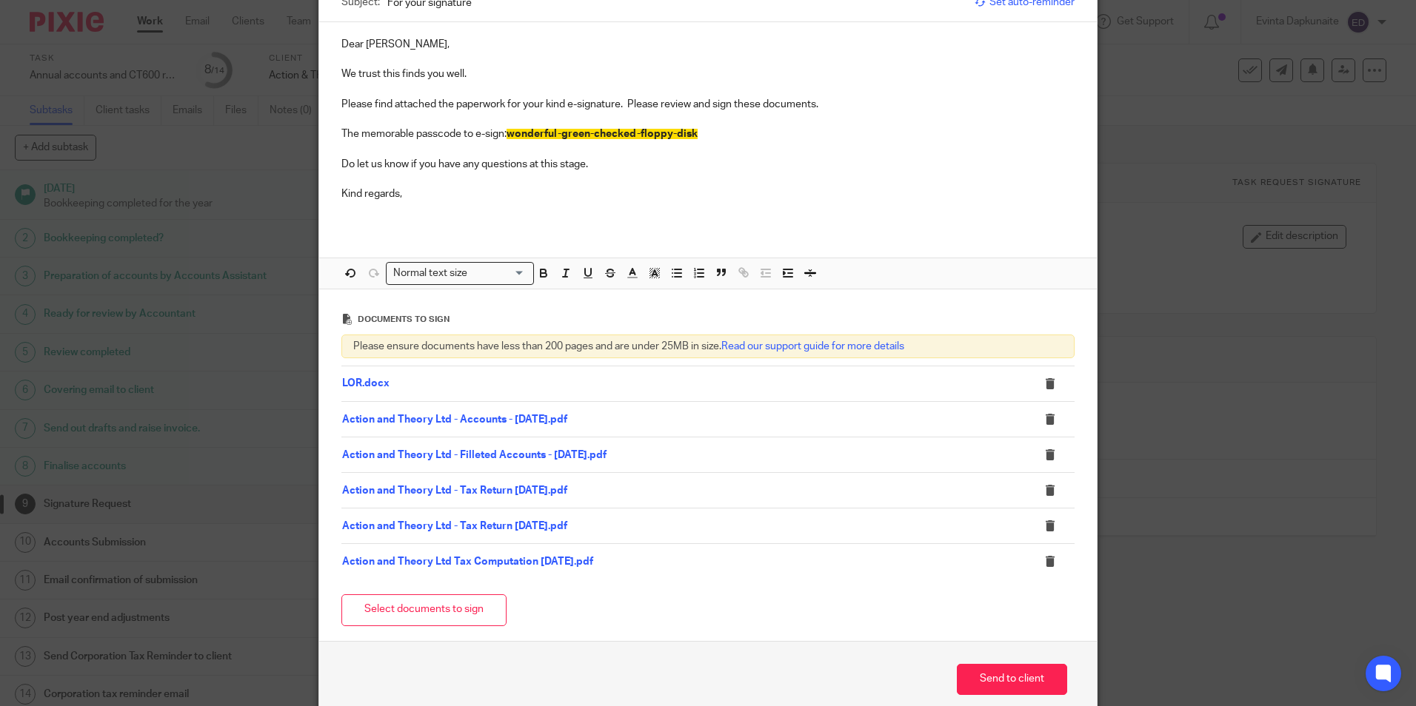
scroll to position [231, 0]
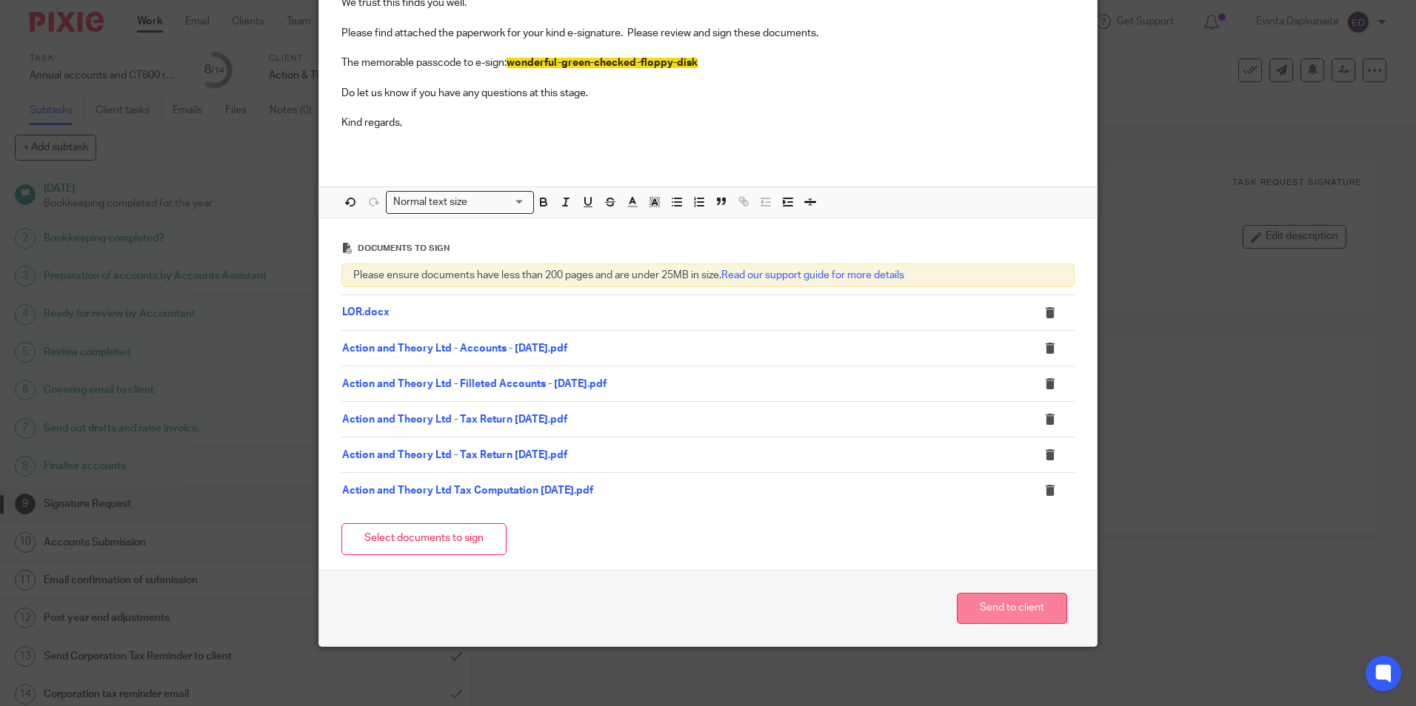
click at [980, 605] on button "Send to client" at bounding box center [1012, 609] width 110 height 32
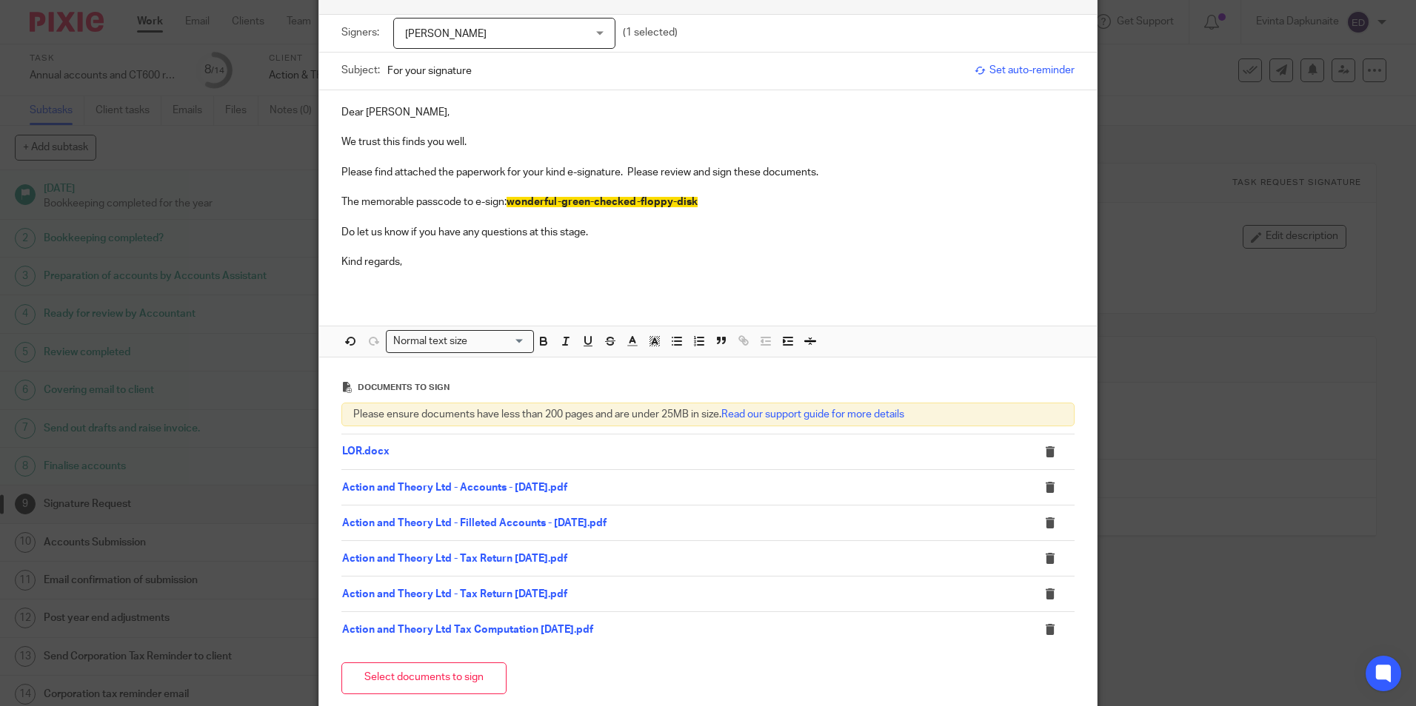
scroll to position [0, 0]
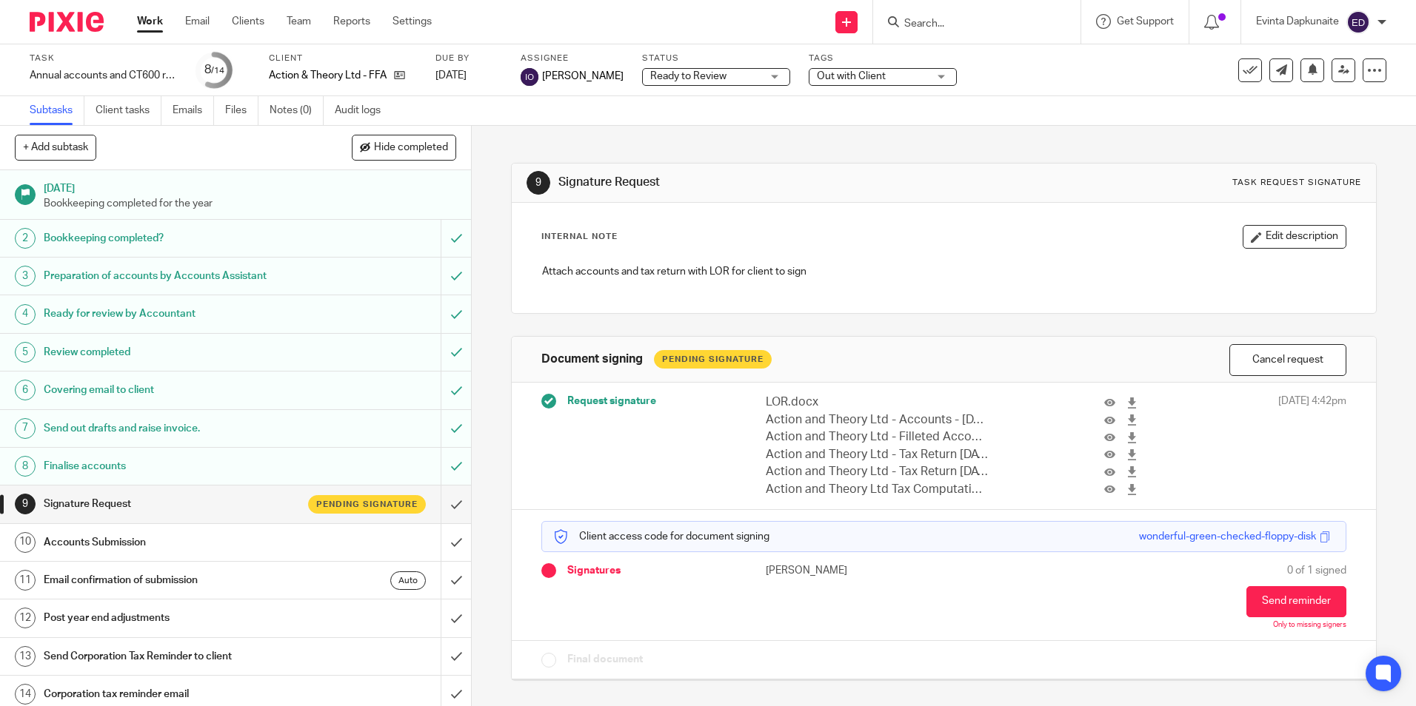
drag, startPoint x: 0, startPoint y: 0, endPoint x: 874, endPoint y: 84, distance: 877.6
click at [874, 84] on span "Out with Client" at bounding box center [872, 77] width 111 height 16
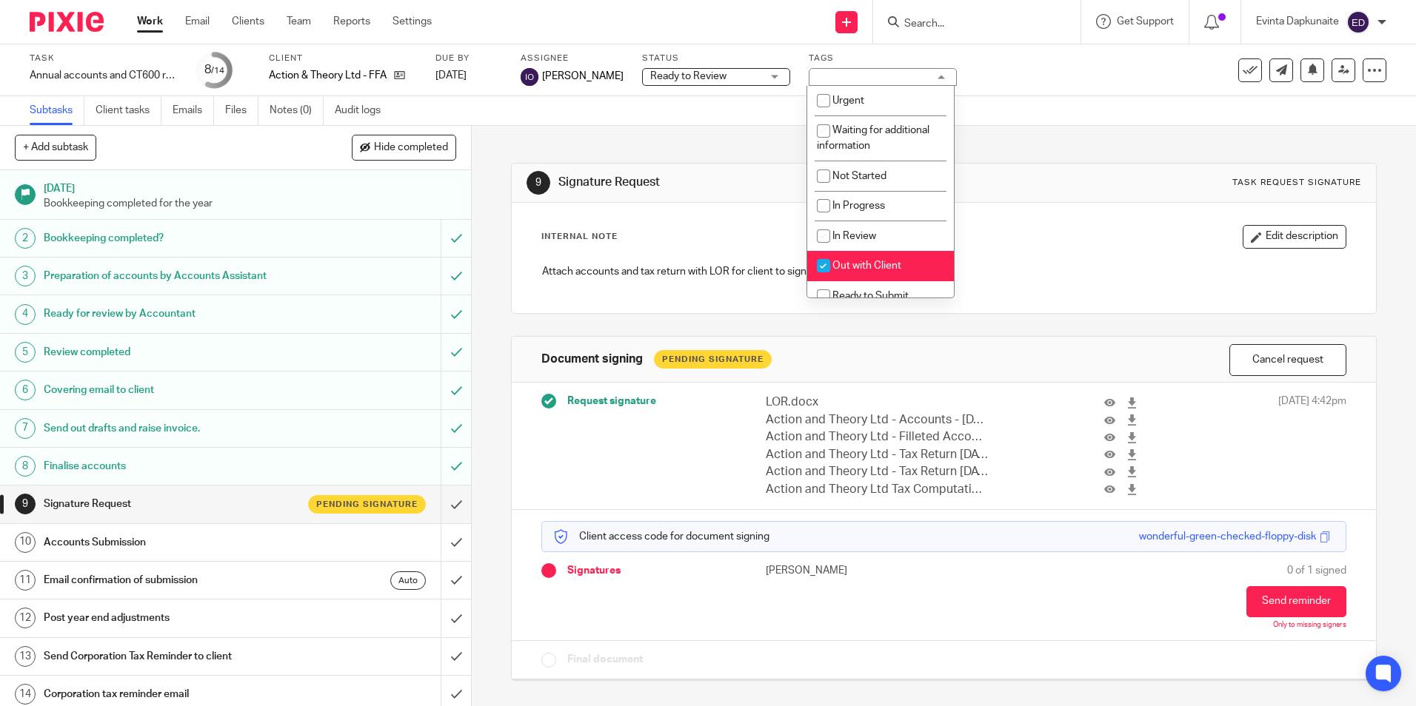
click at [871, 269] on span "Out with Client" at bounding box center [866, 266] width 69 height 10
checkbox input "false"
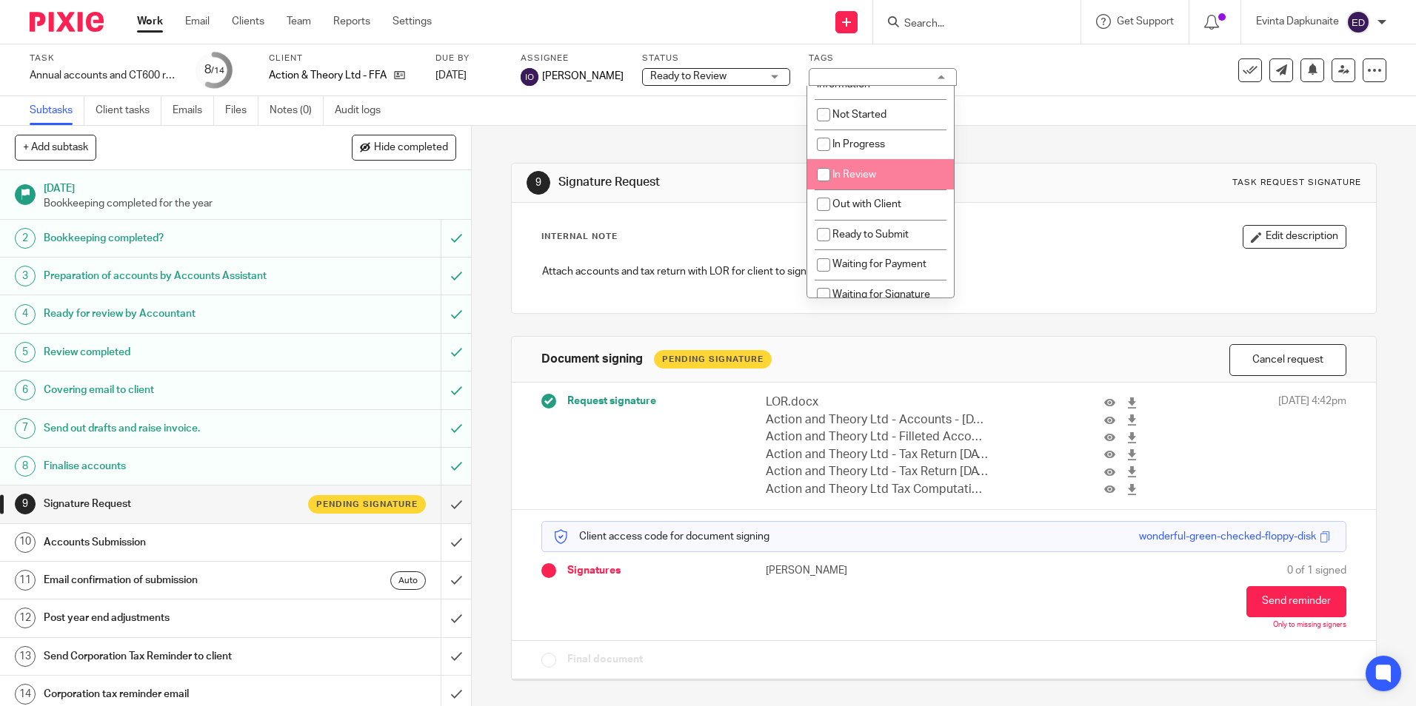
scroll to position [194, 0]
click at [901, 153] on li "Waiting for Signature" at bounding box center [880, 162] width 147 height 30
checkbox input "true"
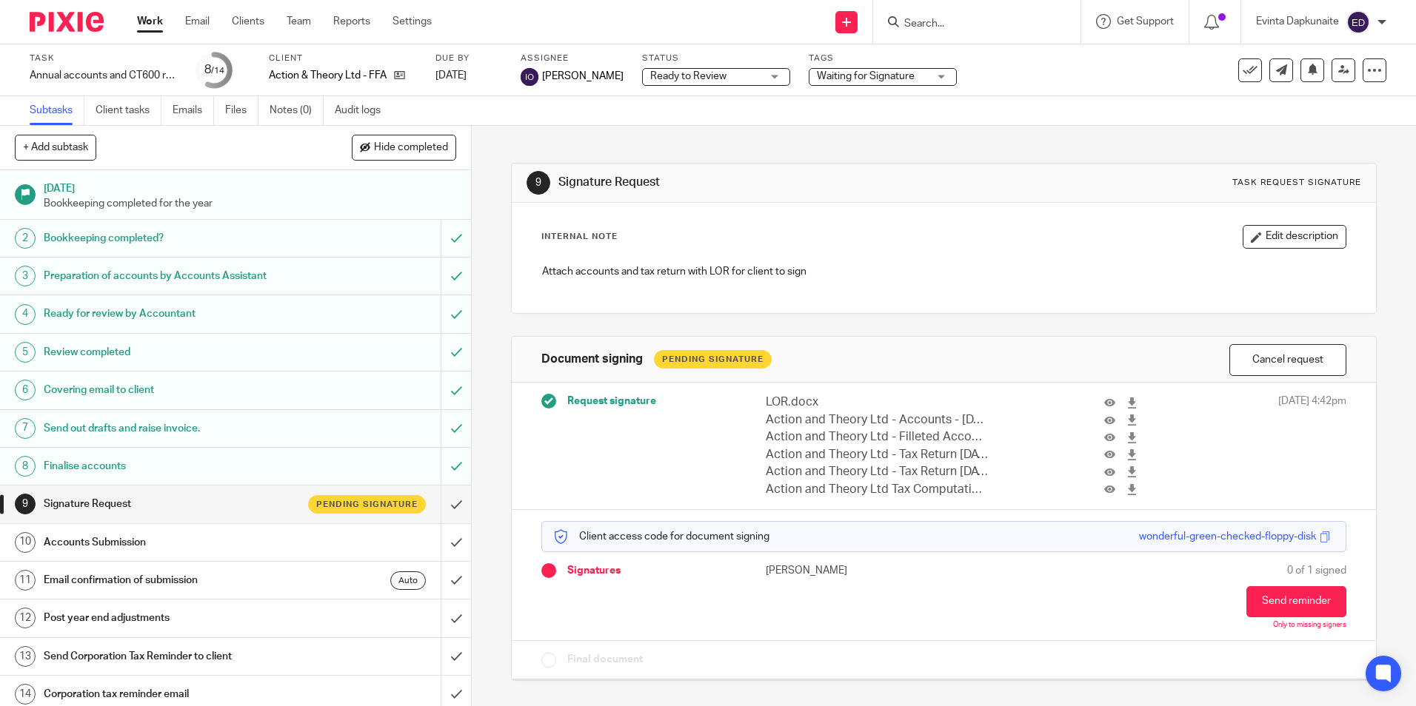
click at [1062, 161] on div "9 Signature Request Task request signature Internal Note Edit description Attac…" at bounding box center [943, 411] width 865 height 570
click at [751, 148] on div "9 Signature Request Task request signature Internal Note Edit description Attac…" at bounding box center [943, 411] width 865 height 570
click at [920, 19] on input "Search" at bounding box center [968, 24] width 133 height 13
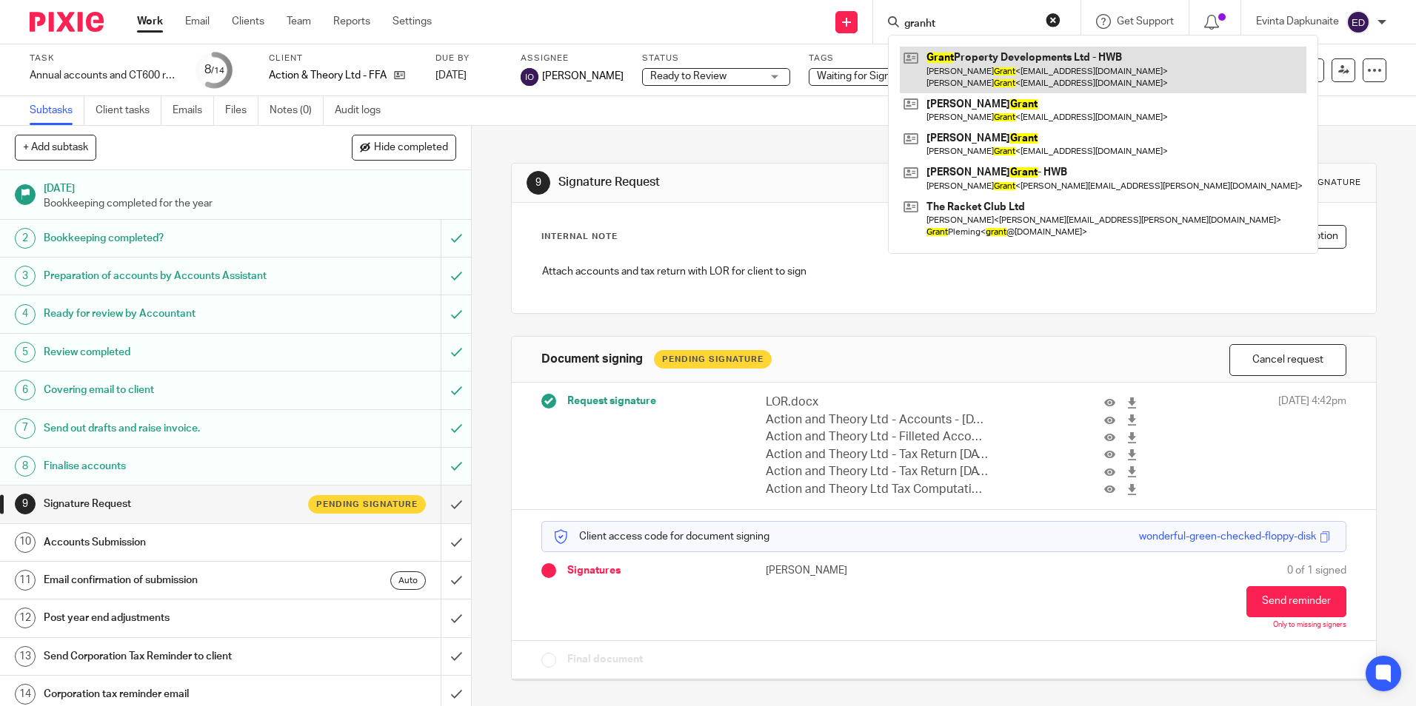
type input "granht"
click at [1054, 55] on link at bounding box center [1103, 70] width 406 height 46
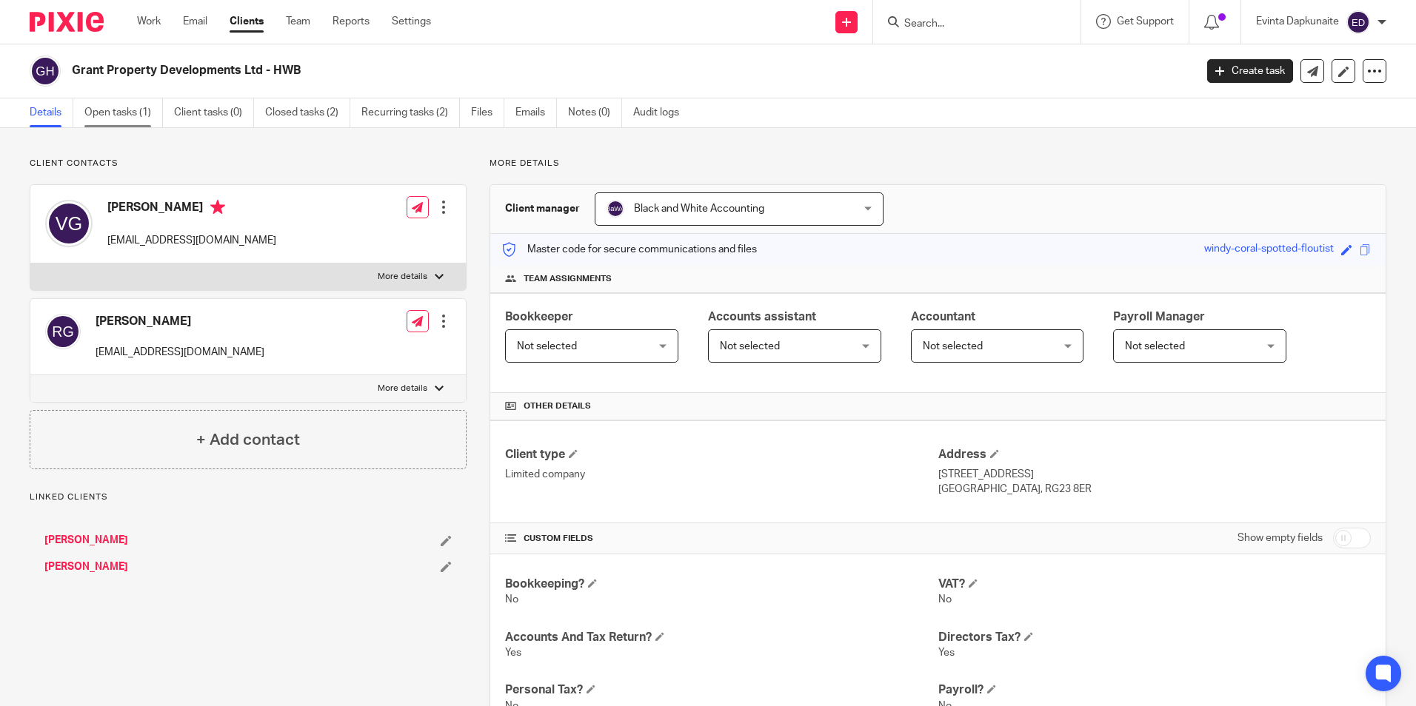
click at [128, 113] on link "Open tasks (1)" at bounding box center [123, 112] width 78 height 29
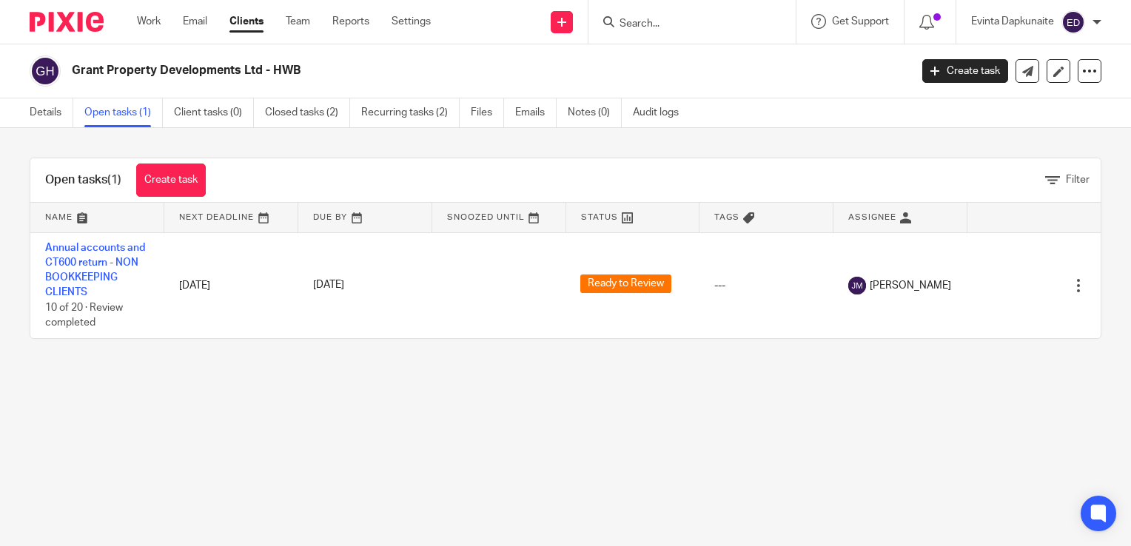
click at [373, 387] on main "Grant Property Developments Ltd - HWB Create task Update from Companies House E…" at bounding box center [565, 273] width 1131 height 546
click at [152, 34] on div "Work Email Clients Team Reports Settings Work Email Clients Team Reports Settin…" at bounding box center [287, 22] width 331 height 44
click at [154, 19] on link "Work" at bounding box center [149, 21] width 24 height 15
